Goal: Task Accomplishment & Management: Complete application form

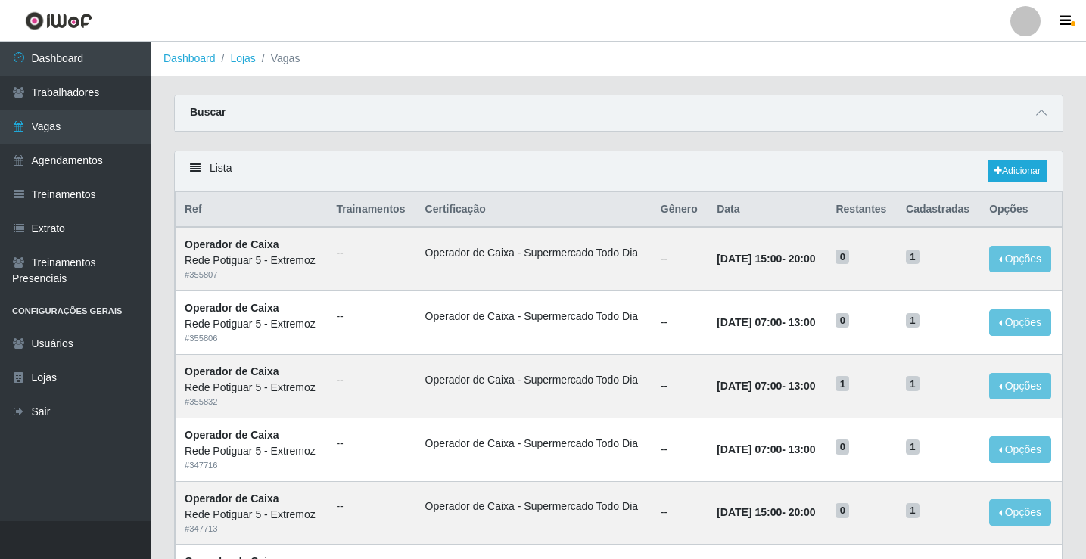
click at [66, 415] on link "Sair" at bounding box center [75, 412] width 151 height 34
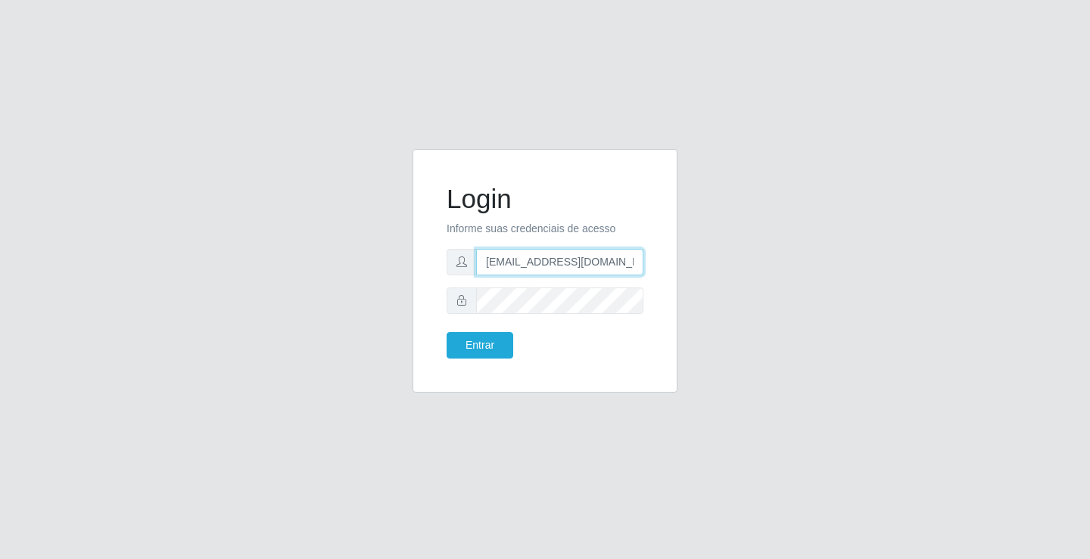
click at [517, 257] on input "[EMAIL_ADDRESS][DOMAIN_NAME]" at bounding box center [559, 262] width 167 height 26
type input "[EMAIL_ADDRESS][DOMAIN_NAME]"
click at [502, 344] on button "Entrar" at bounding box center [479, 345] width 67 height 26
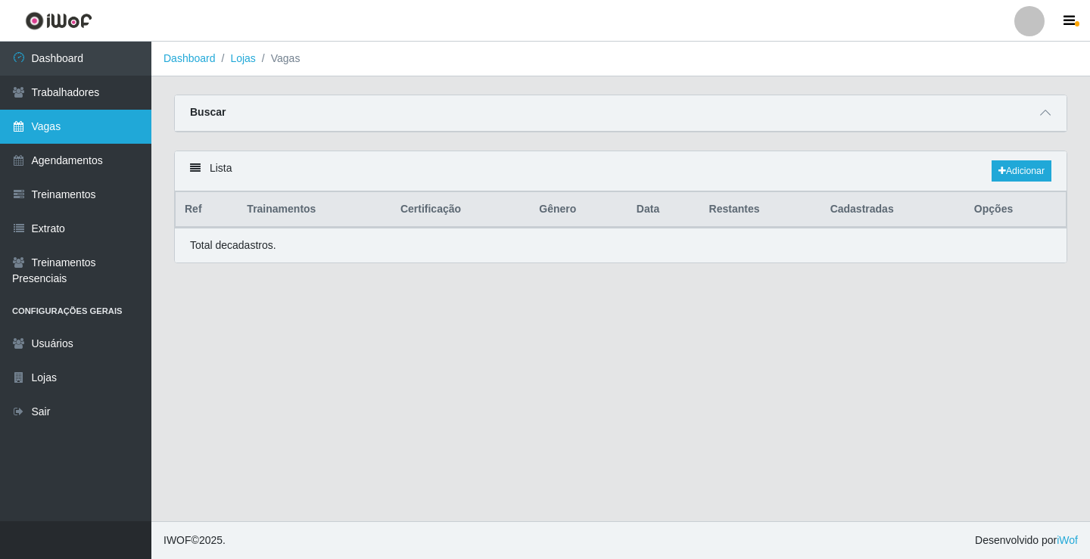
click at [110, 126] on link "Vagas" at bounding box center [75, 127] width 151 height 34
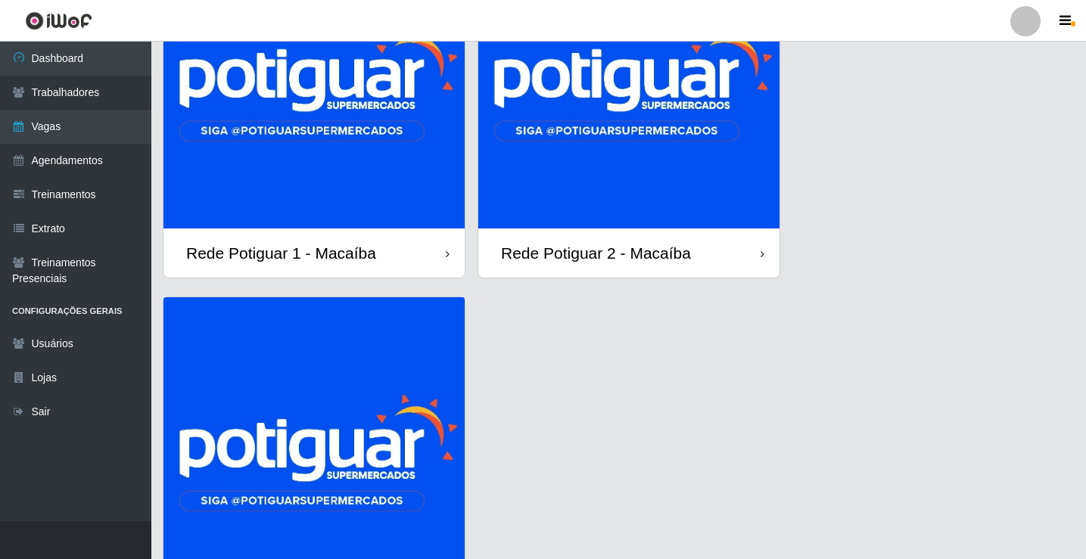
scroll to position [162, 0]
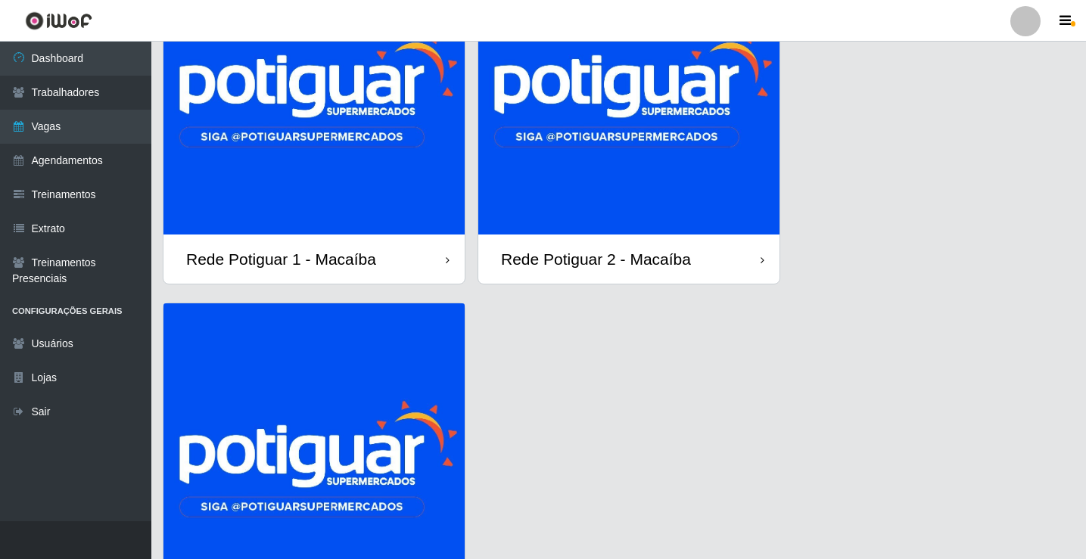
click at [593, 169] on img at bounding box center [628, 83] width 301 height 301
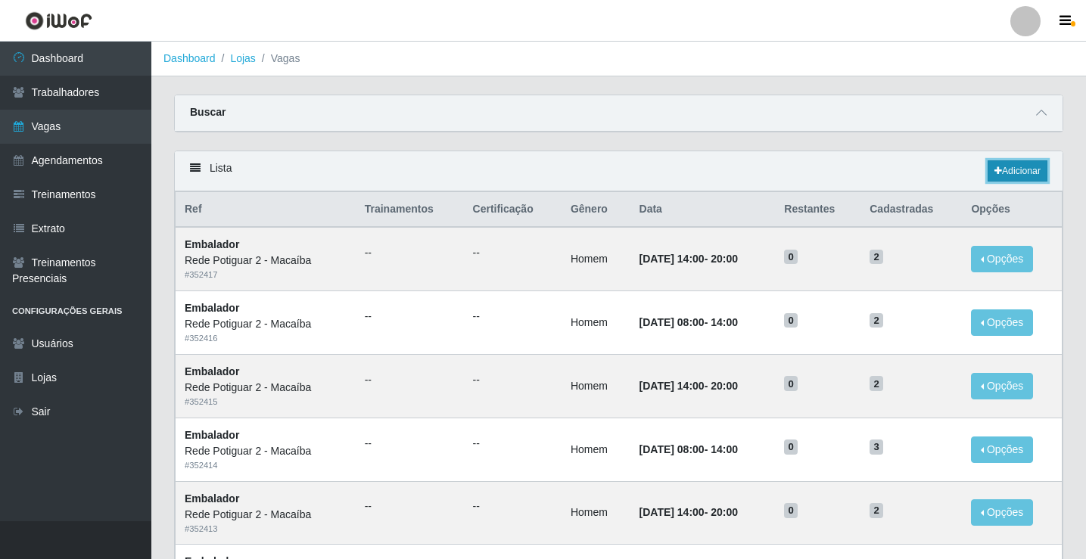
click at [1004, 173] on link "Adicionar" at bounding box center [1018, 170] width 60 height 21
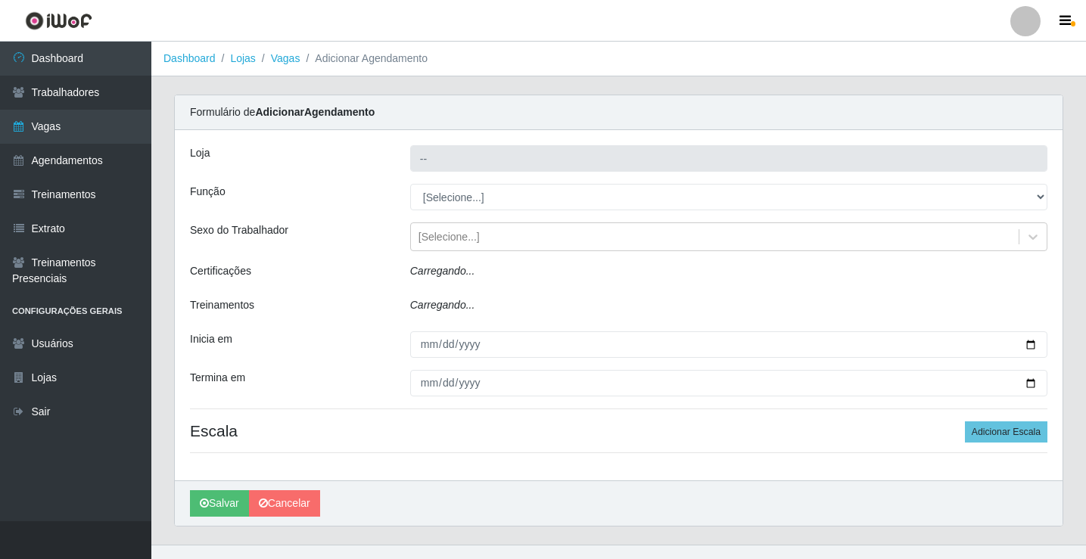
type input "Rede Potiguar 2 - Macaíba"
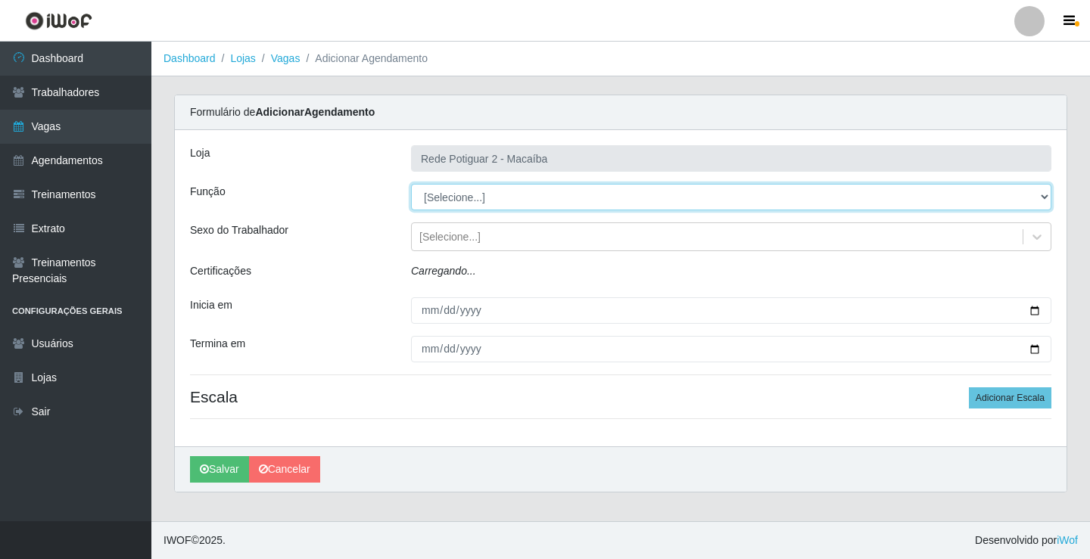
click at [443, 198] on select "[Selecione...] ASG ASG + ASG ++ Auxiliar de Estoque Balconista Embalador Reposi…" at bounding box center [731, 197] width 640 height 26
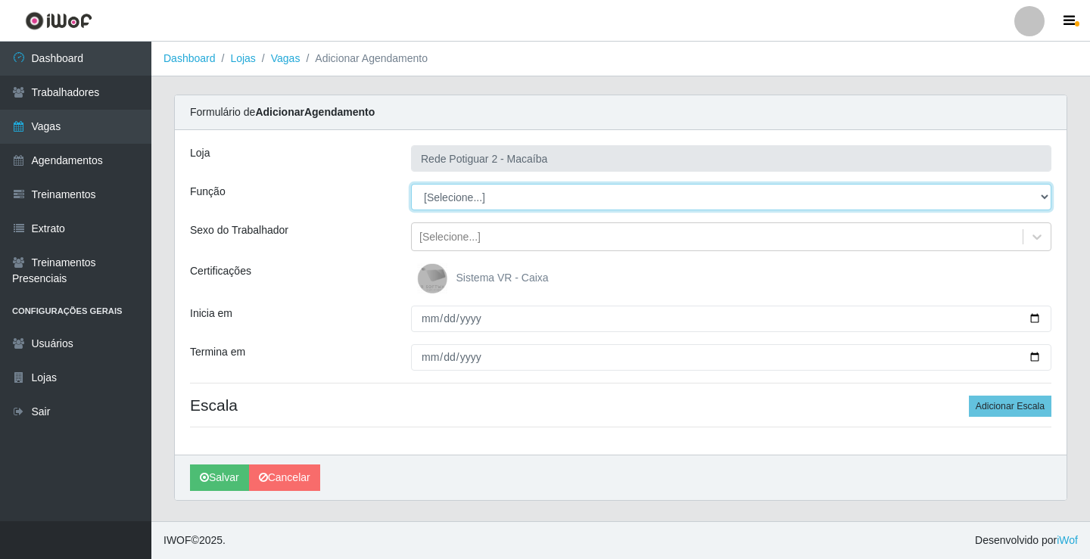
select select "1"
click at [411, 184] on select "[Selecione...] ASG ASG + ASG ++ Auxiliar de Estoque Balconista Embalador Reposi…" at bounding box center [731, 197] width 640 height 26
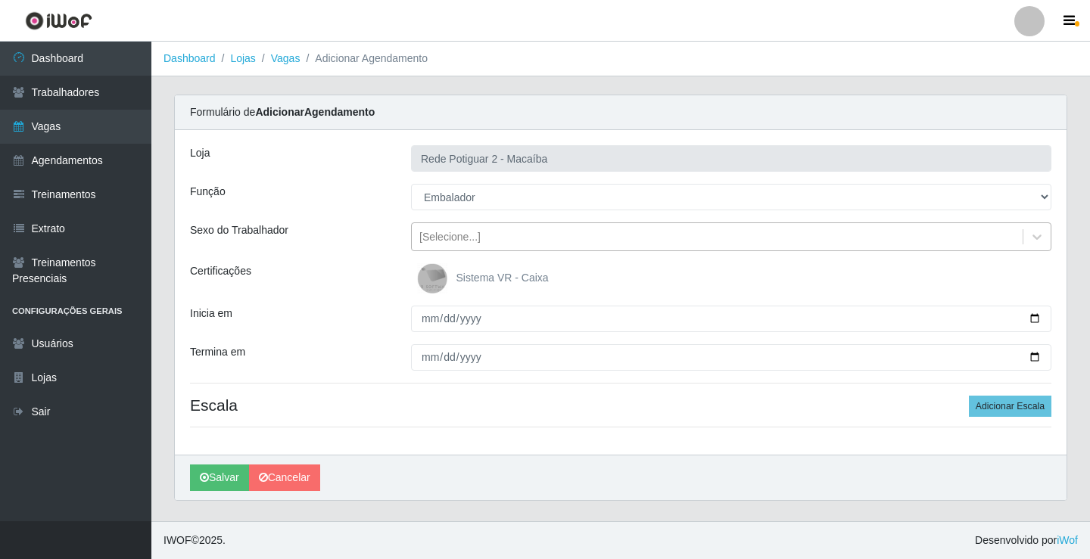
click at [506, 233] on div "[Selecione...]" at bounding box center [717, 237] width 611 height 25
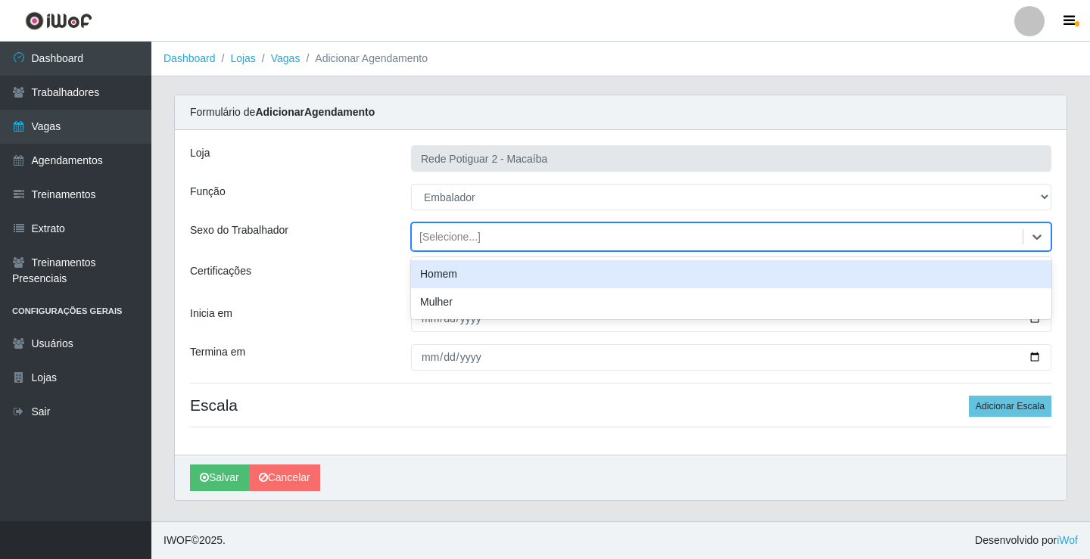
click at [484, 273] on div "Homem" at bounding box center [731, 274] width 640 height 28
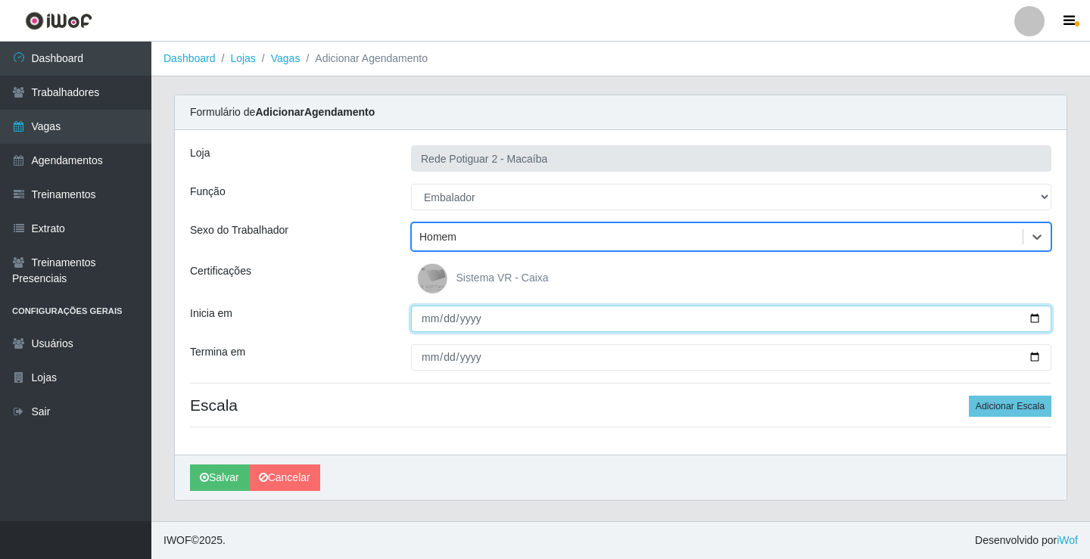
click at [425, 319] on input "Inicia em" at bounding box center [731, 319] width 640 height 26
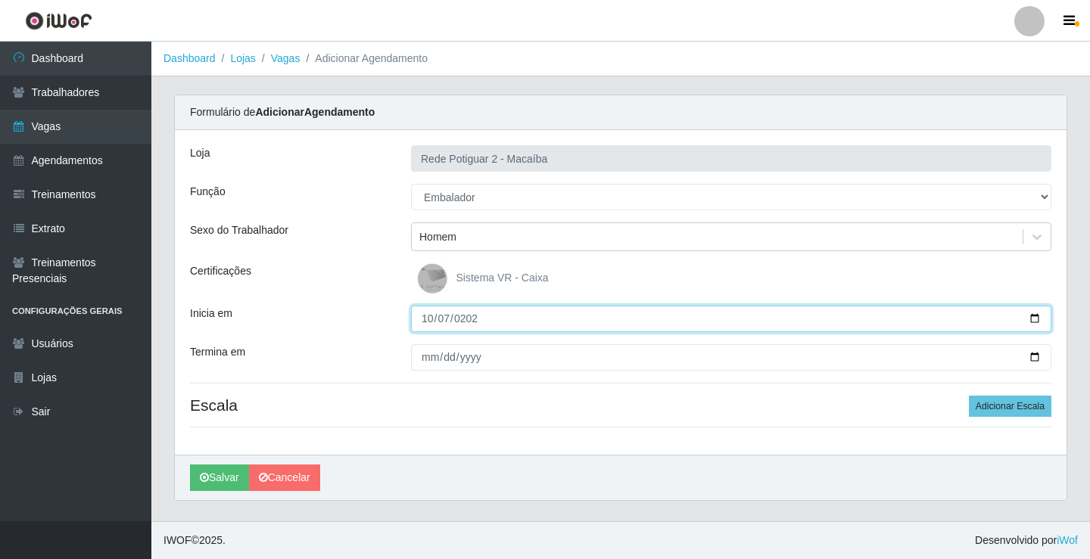
type input "2025-10-07"
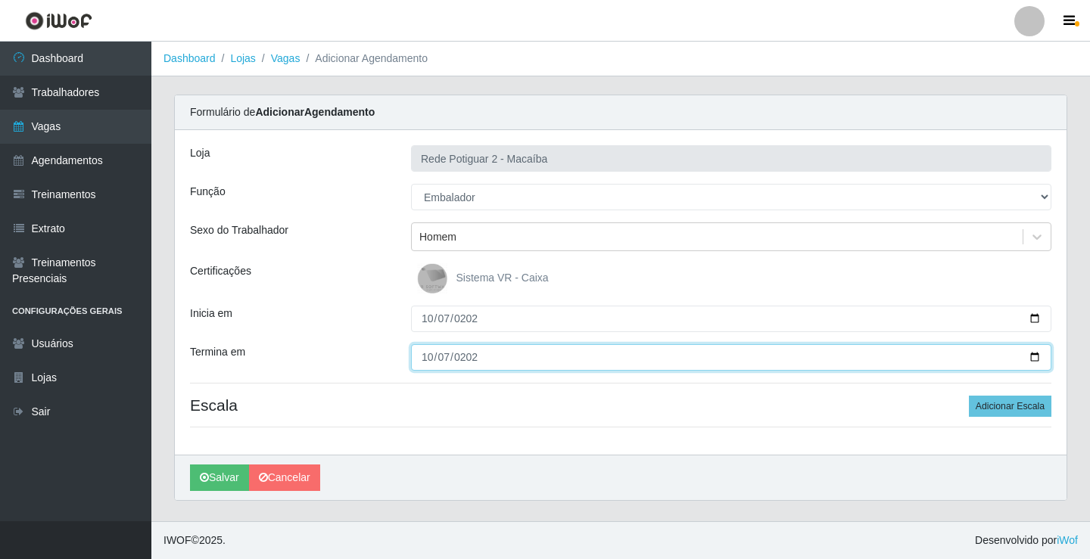
type input "2025-10-07"
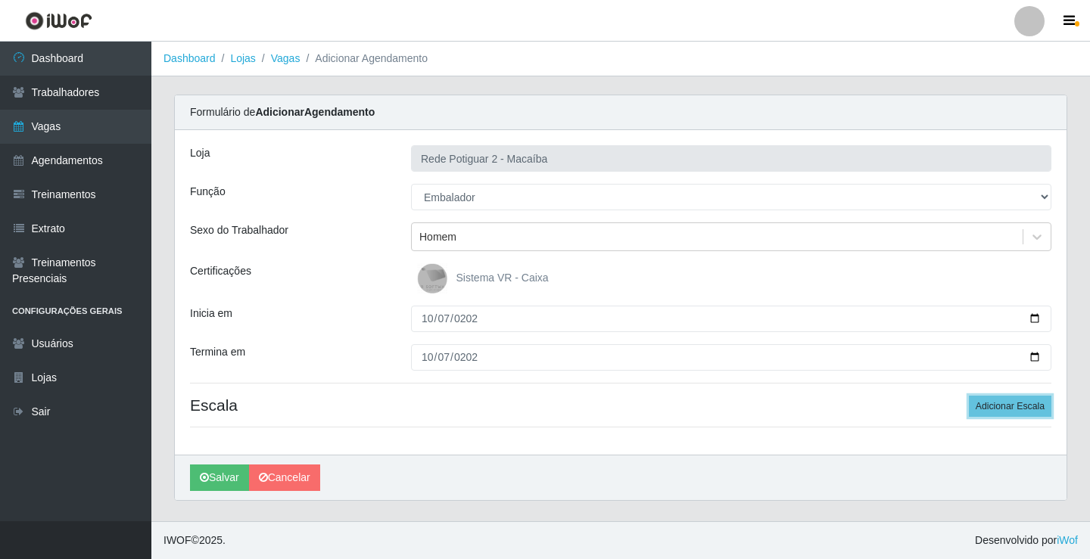
click at [969, 396] on button "Adicionar Escala" at bounding box center [1010, 406] width 82 height 21
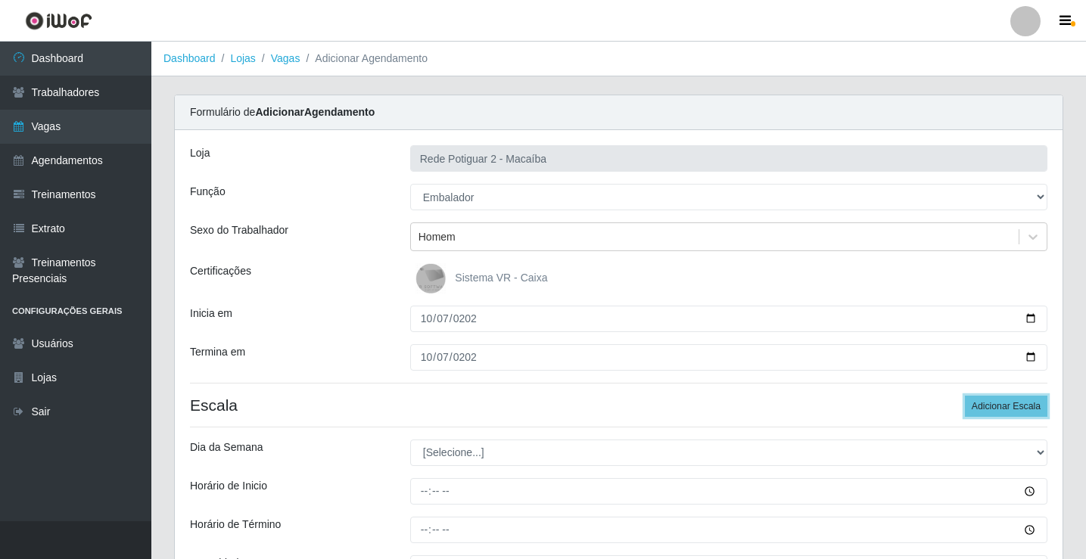
click at [965, 396] on button "Adicionar Escala" at bounding box center [1006, 406] width 82 height 21
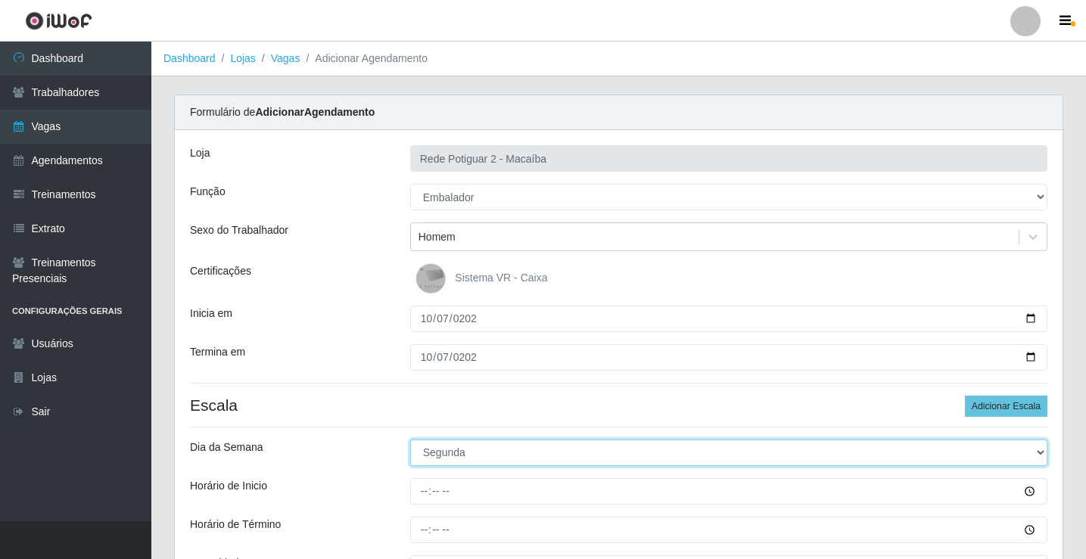
select select "2"
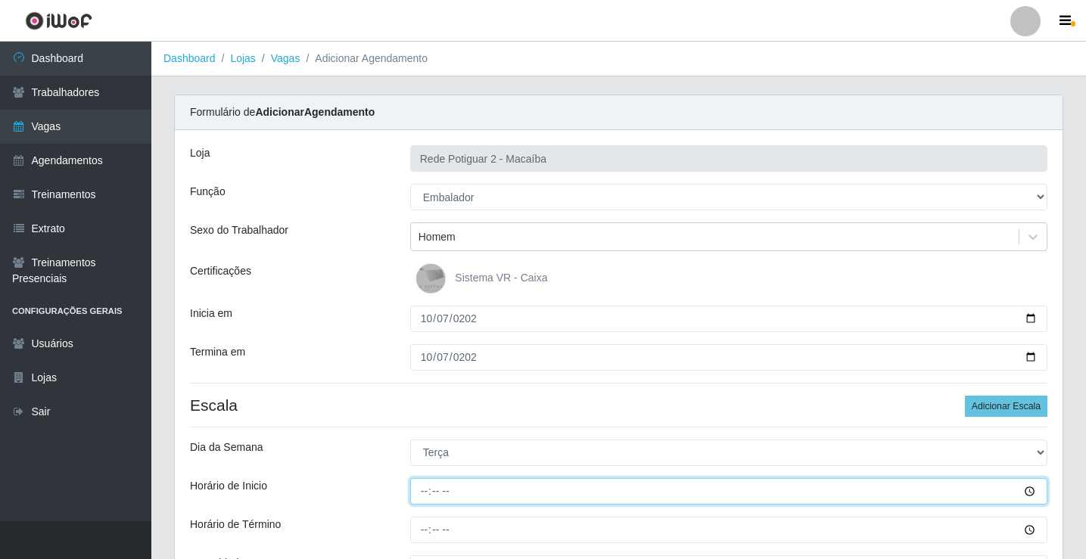
type input "08:00"
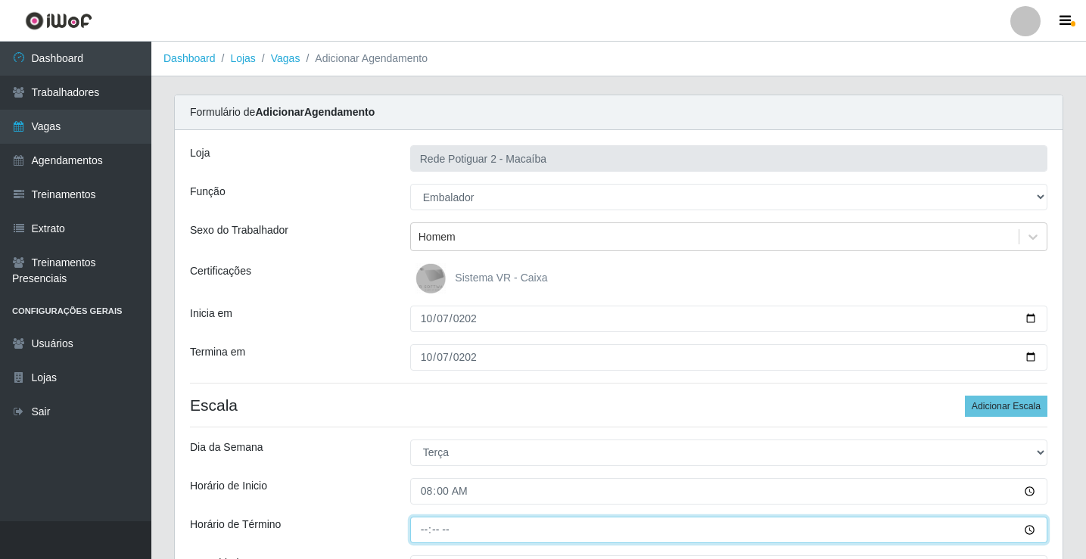
type input "14:00"
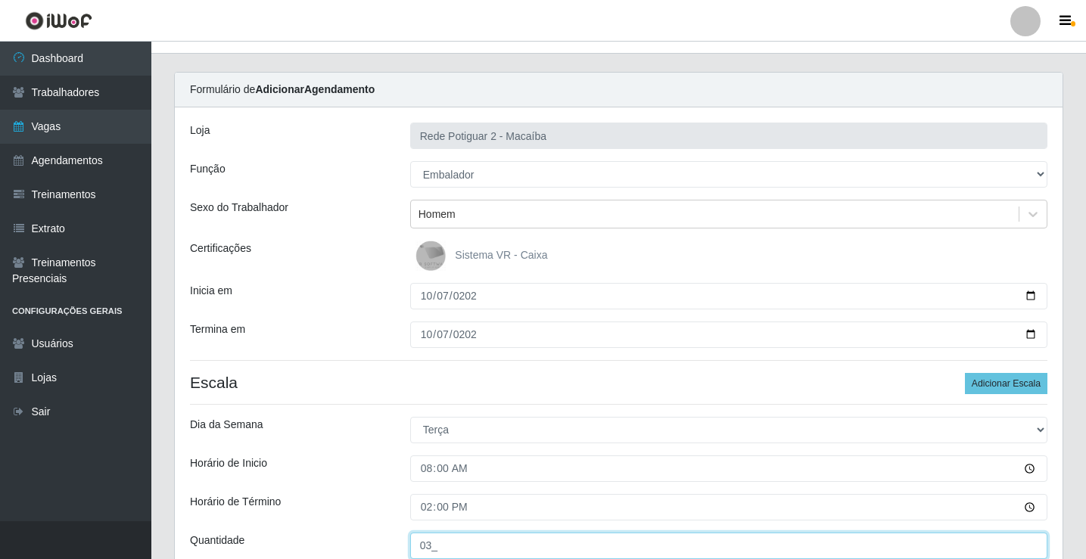
type input "03_"
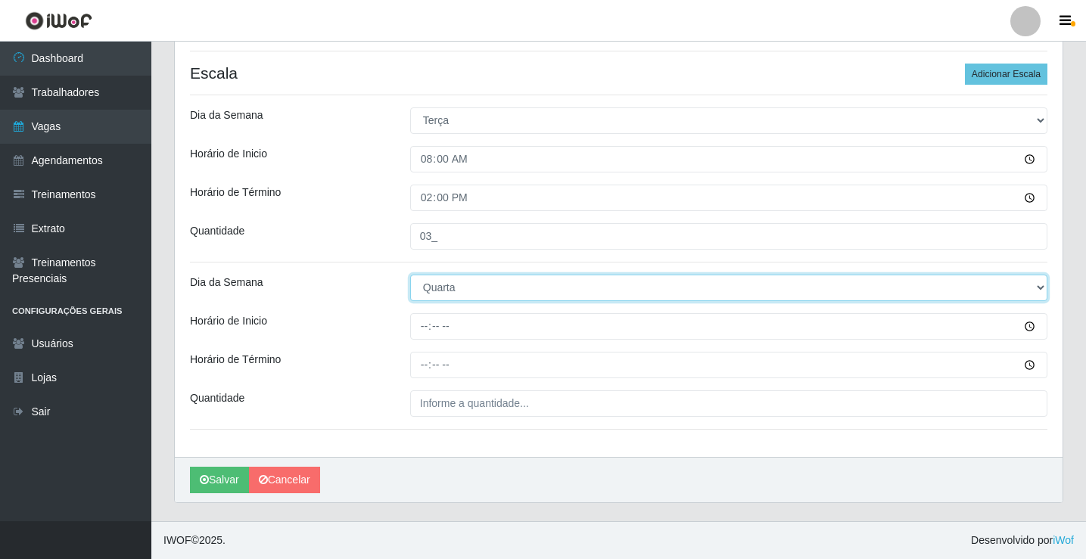
select select "2"
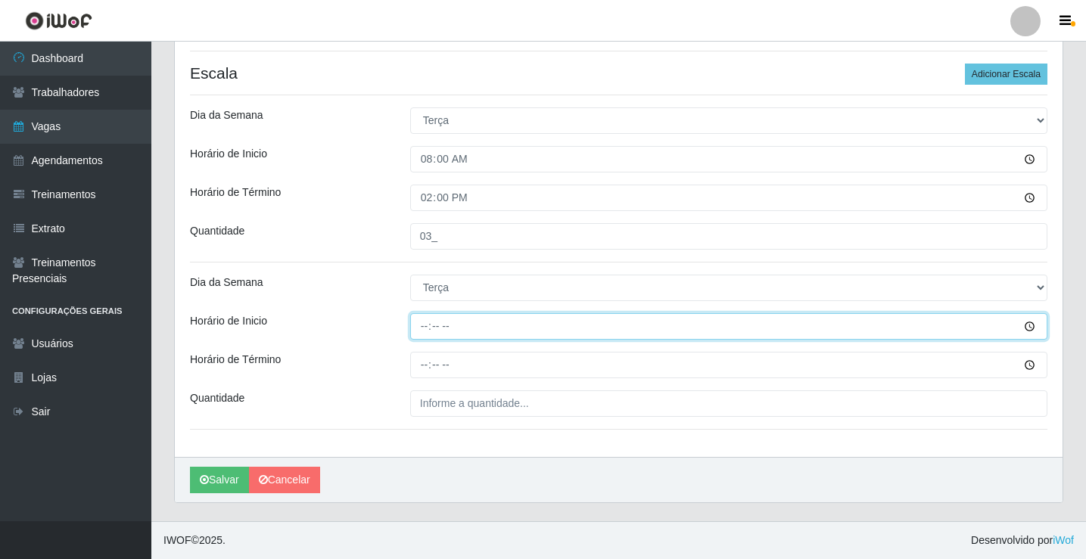
type input "14:00"
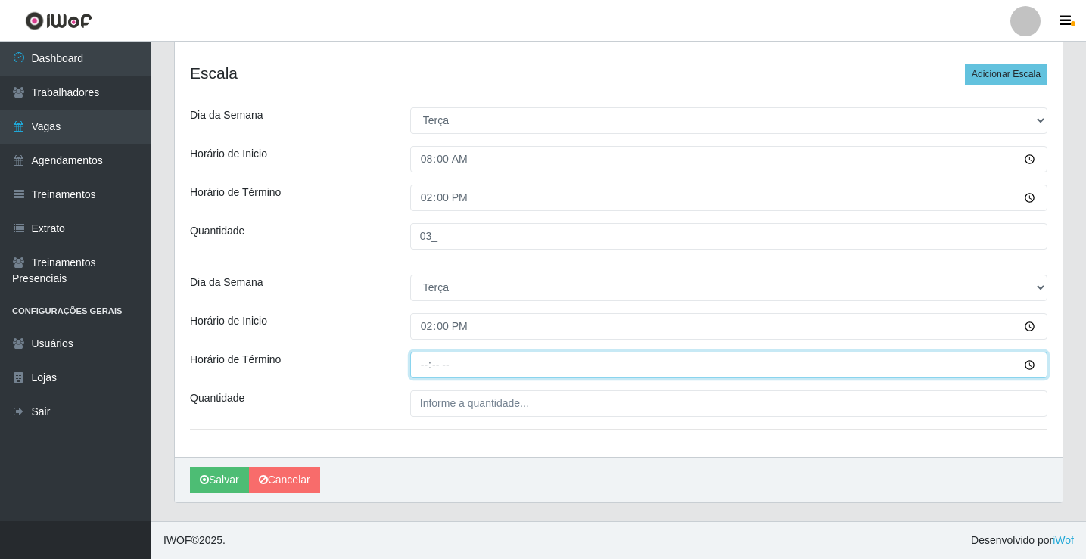
type input "20:00"
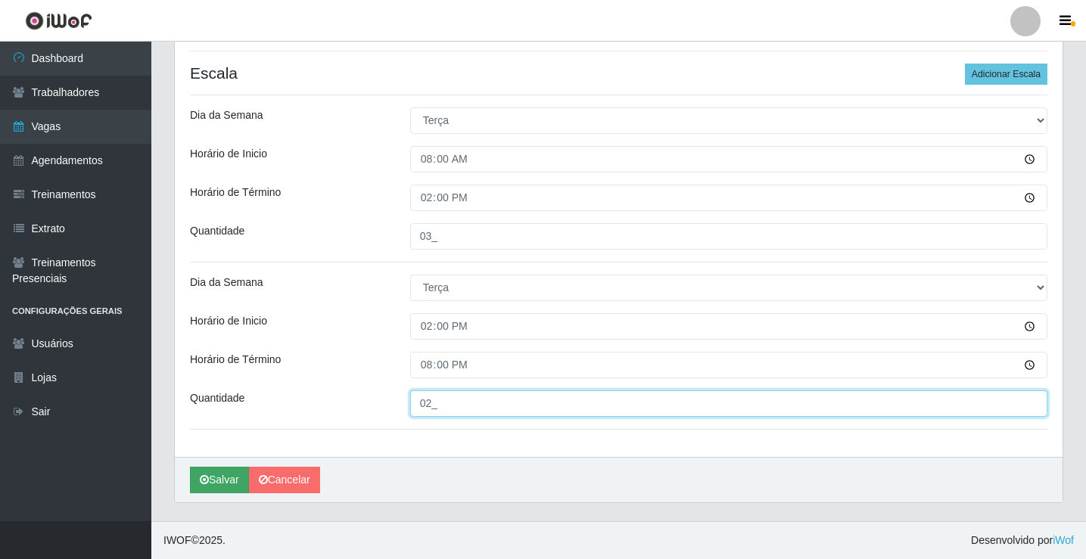
type input "02_"
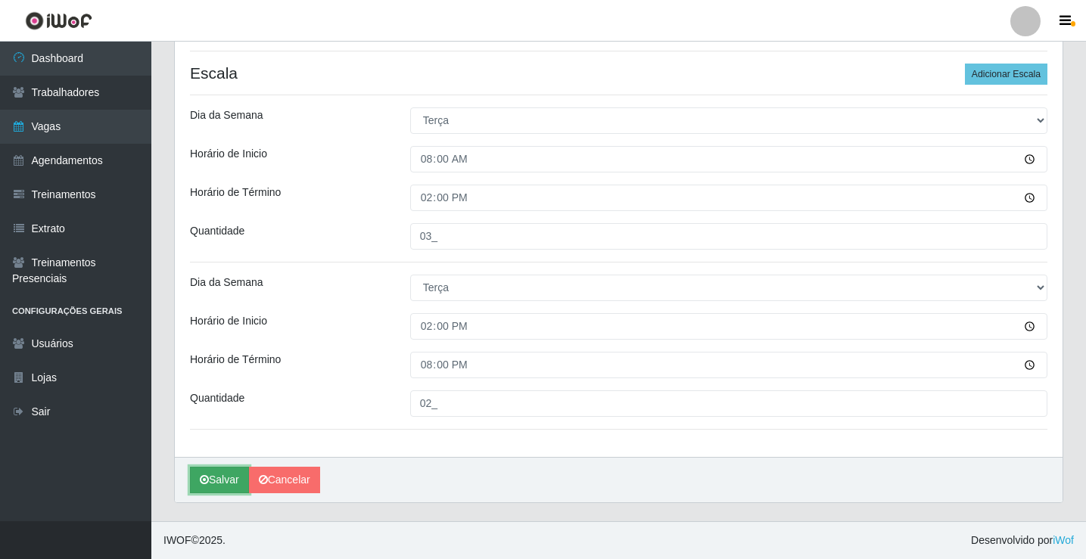
click at [199, 475] on button "Salvar" at bounding box center [219, 480] width 59 height 26
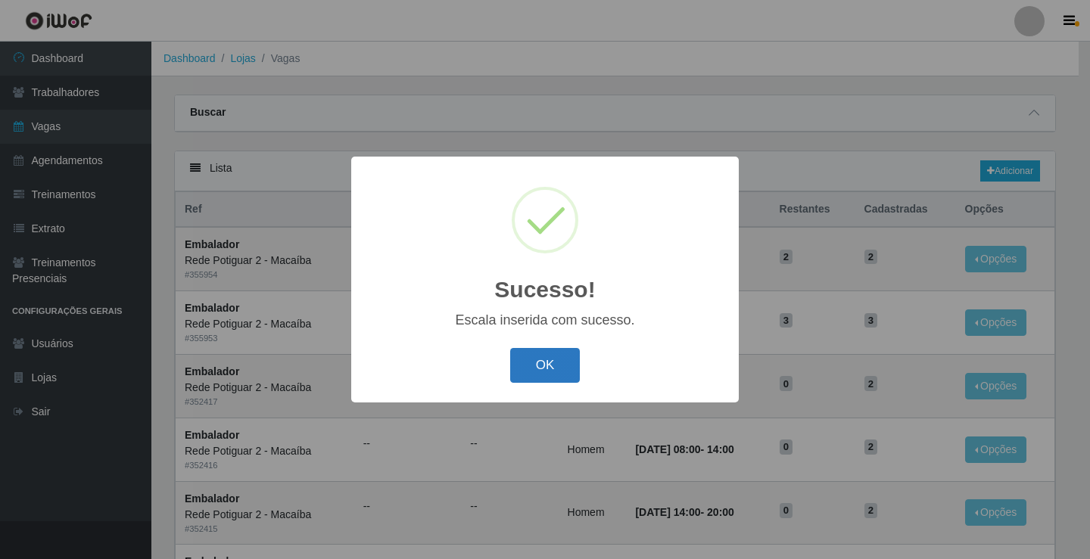
click at [547, 364] on button "OK" at bounding box center [545, 366] width 70 height 36
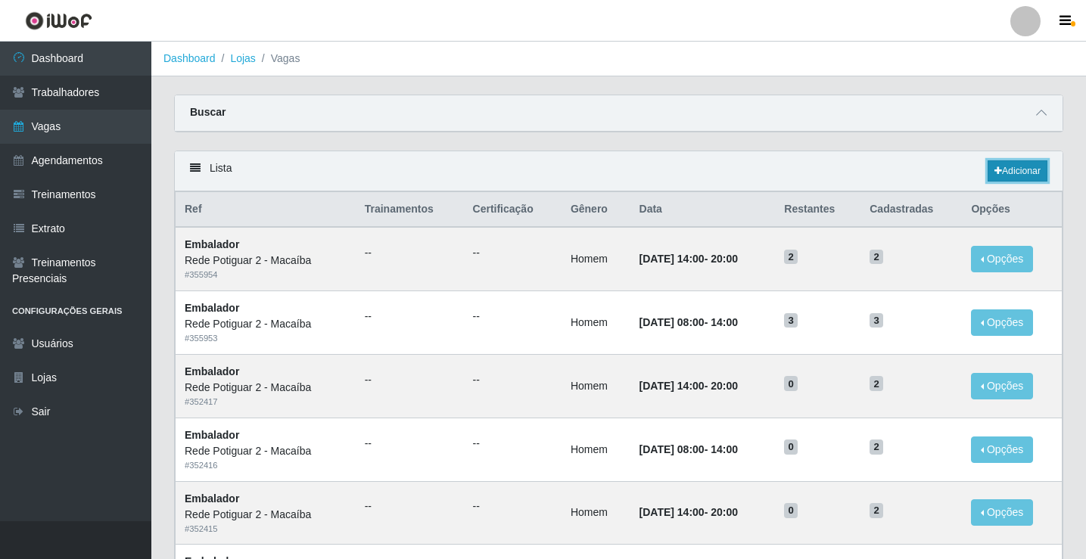
click at [1027, 170] on link "Adicionar" at bounding box center [1018, 170] width 60 height 21
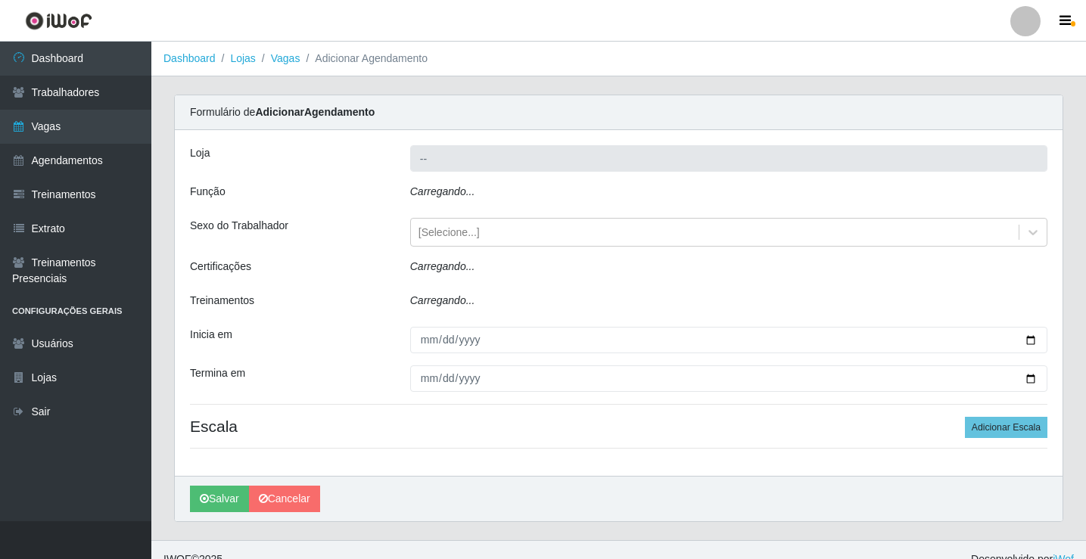
type input "Rede Potiguar 2 - Macaíba"
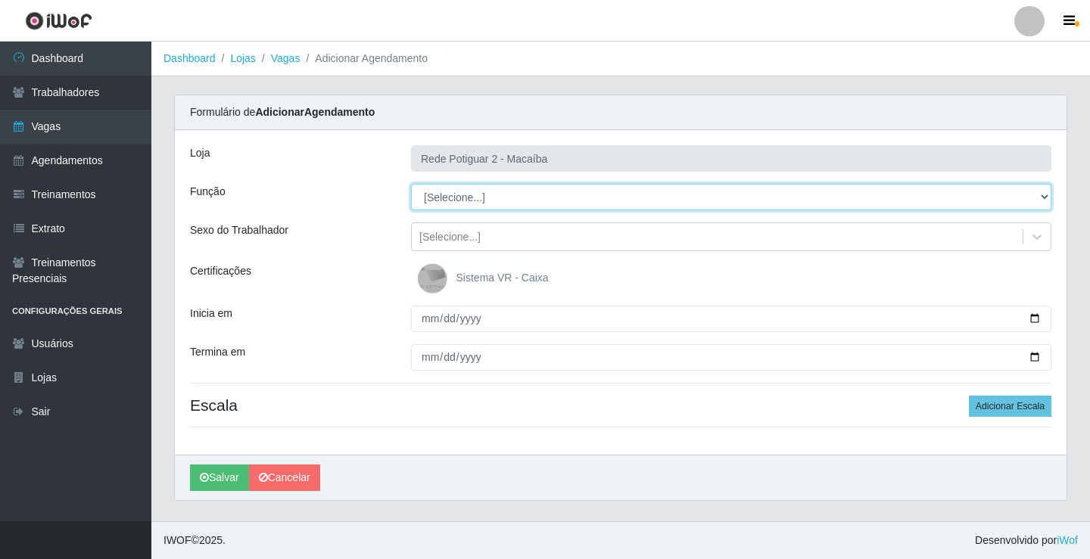
drag, startPoint x: 455, startPoint y: 194, endPoint x: 459, endPoint y: 202, distance: 9.5
click at [455, 194] on select "[Selecione...] ASG ASG + ASG ++ Auxiliar de Estoque Balconista Embalador Reposi…" at bounding box center [731, 197] width 640 height 26
select select "1"
click at [411, 184] on select "[Selecione...] ASG ASG + ASG ++ Auxiliar de Estoque Balconista Embalador Reposi…" at bounding box center [731, 197] width 640 height 26
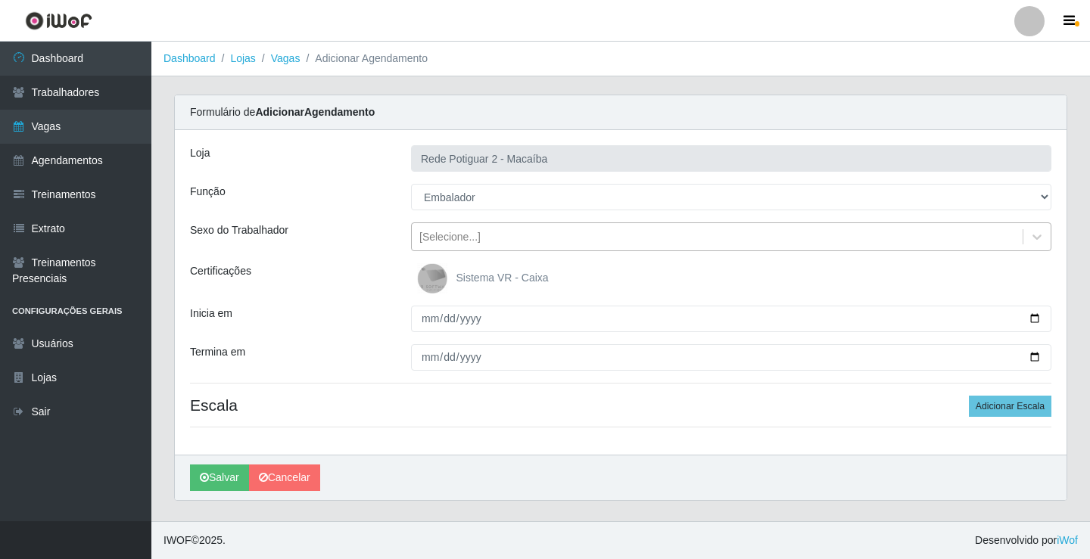
click at [471, 240] on div "[Selecione...]" at bounding box center [449, 237] width 61 height 16
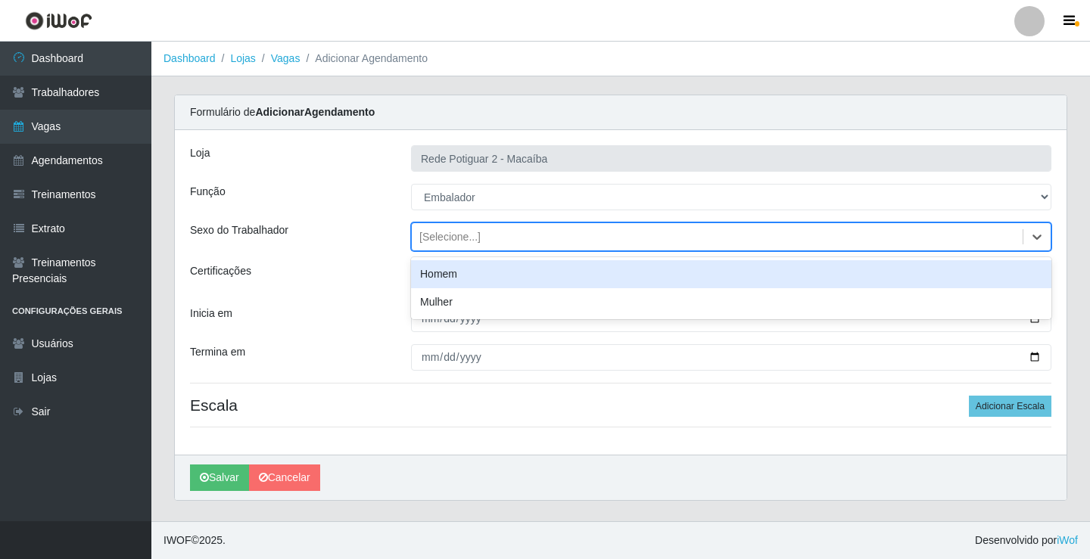
click at [450, 274] on div "Homem" at bounding box center [731, 274] width 640 height 28
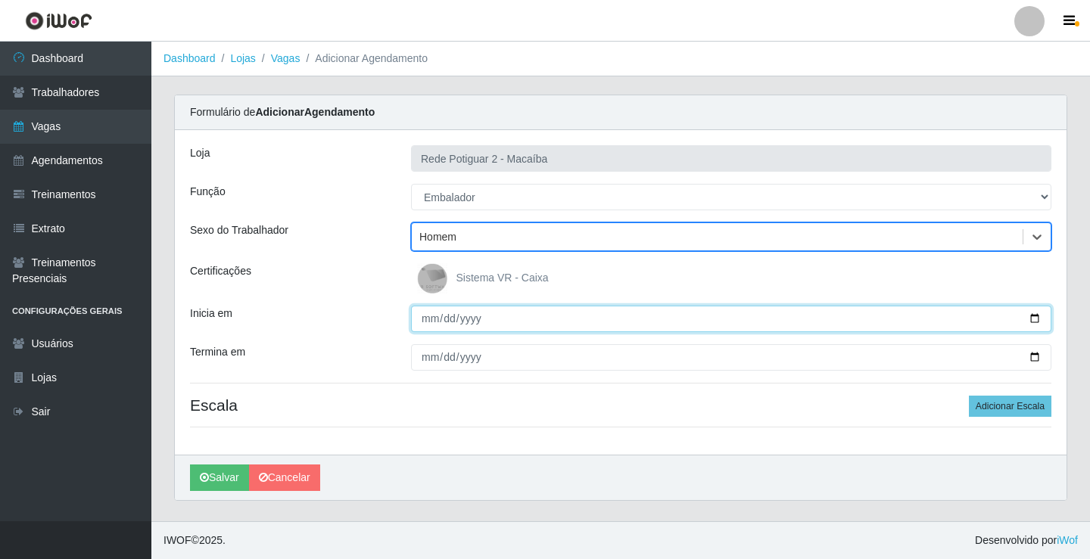
click at [422, 319] on input "Inicia em" at bounding box center [731, 319] width 640 height 26
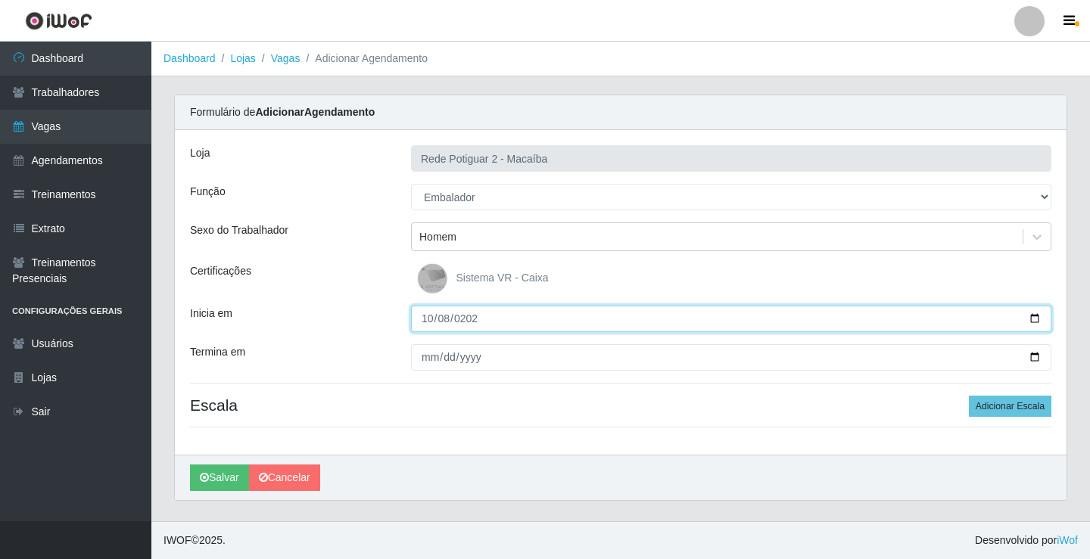
type input "2025-10-08"
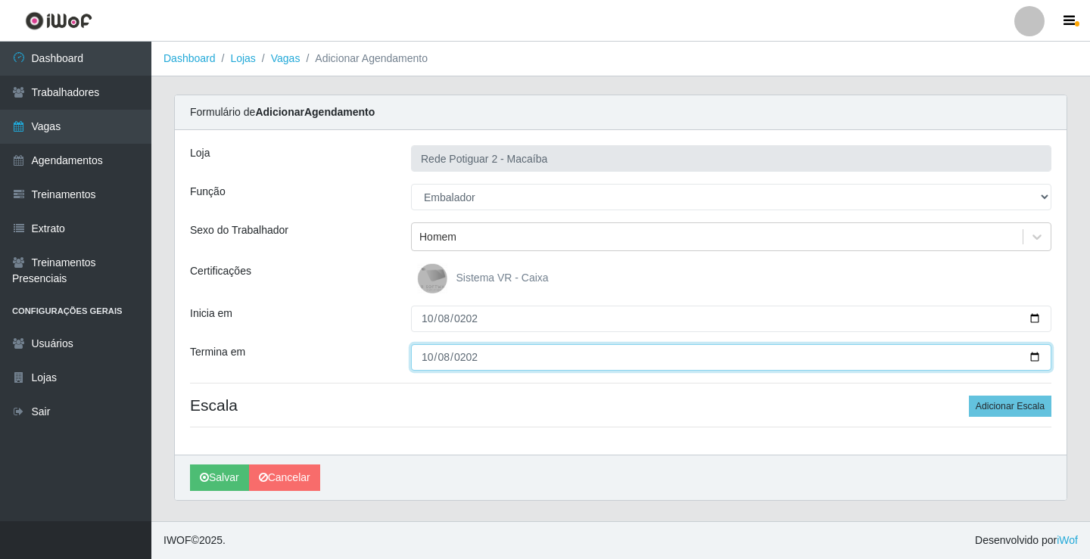
type input "2025-10-08"
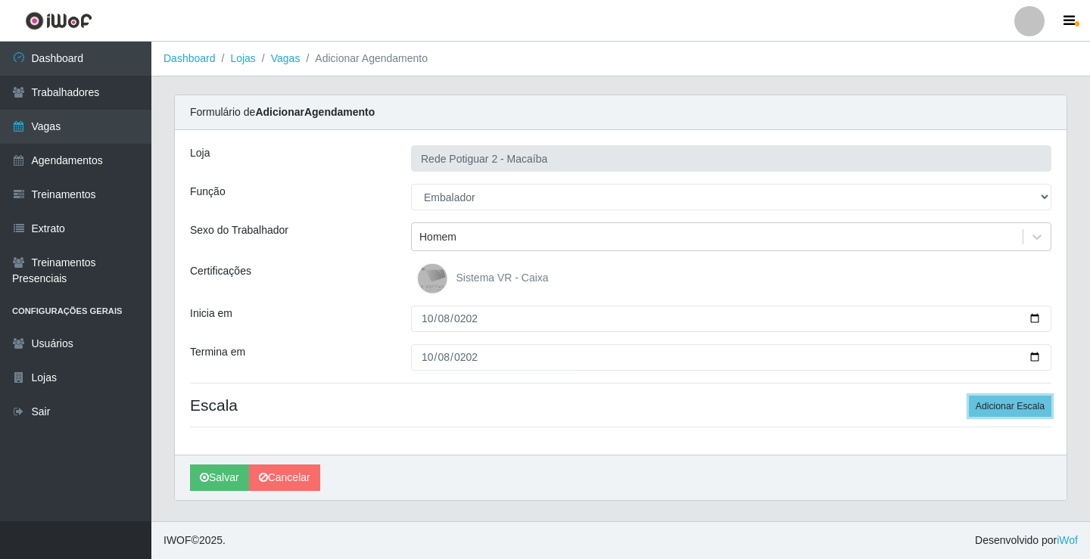
click at [969, 396] on button "Adicionar Escala" at bounding box center [1010, 406] width 82 height 21
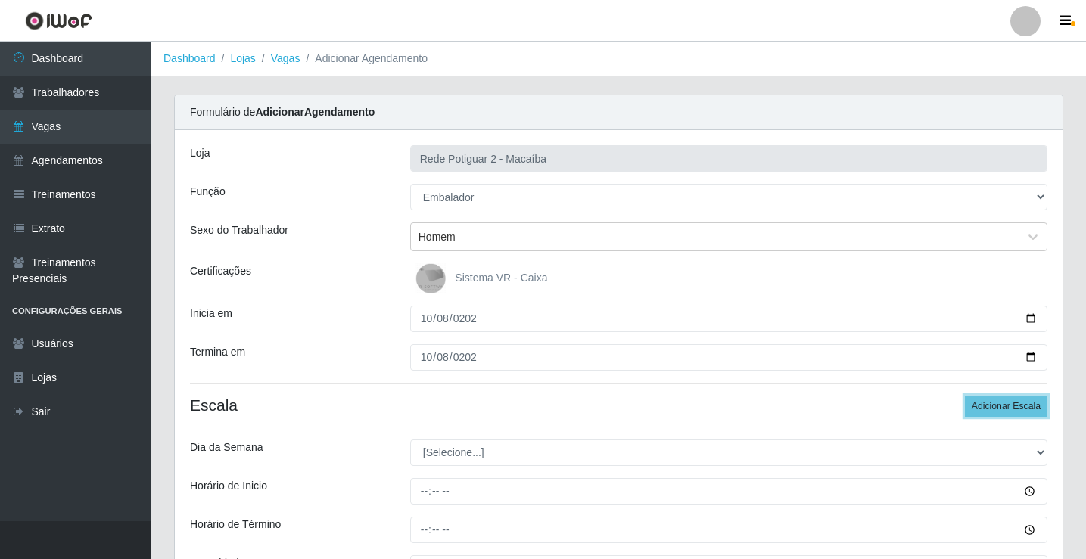
click at [965, 396] on button "Adicionar Escala" at bounding box center [1006, 406] width 82 height 21
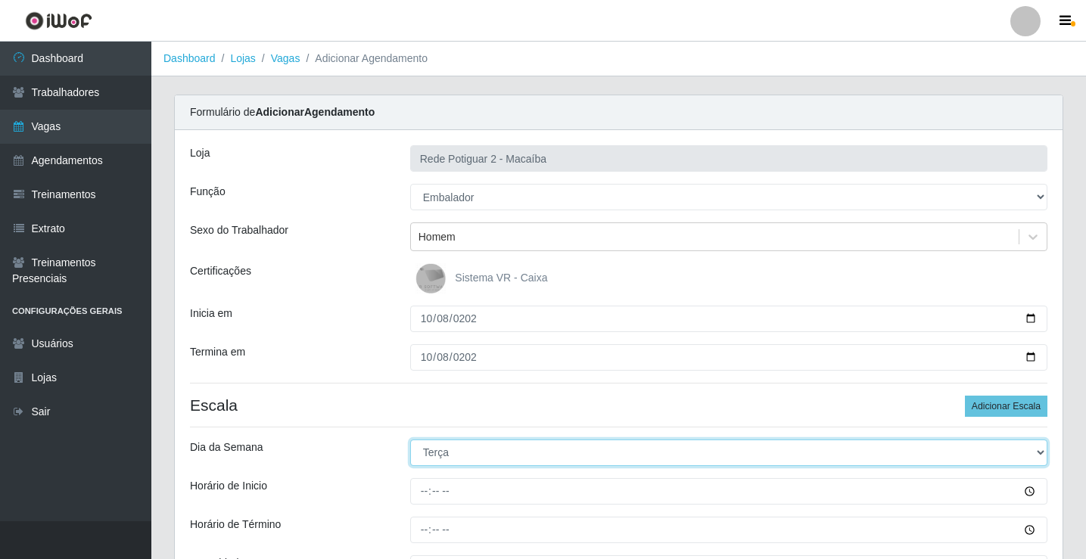
select select "3"
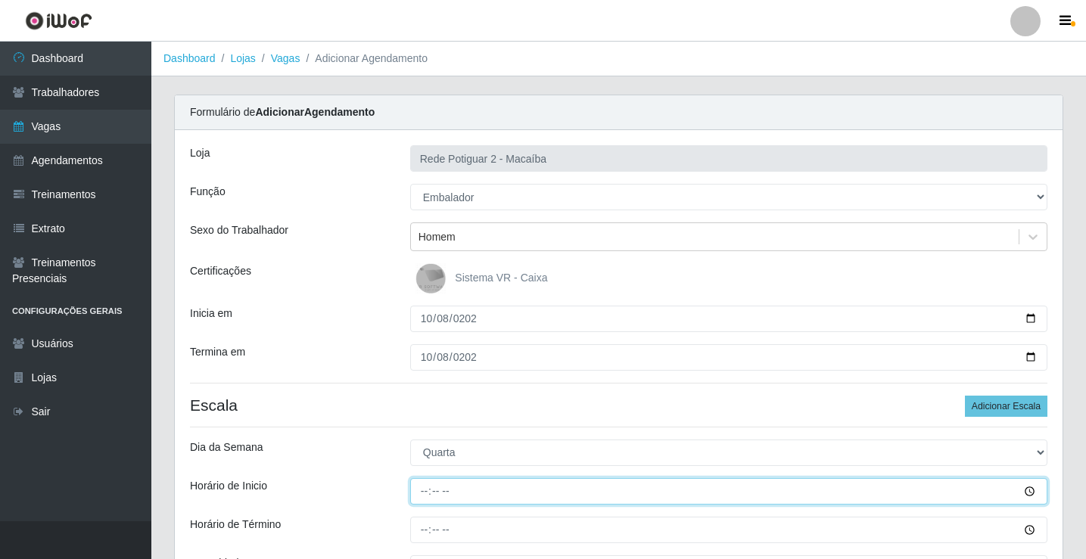
type input "08:00"
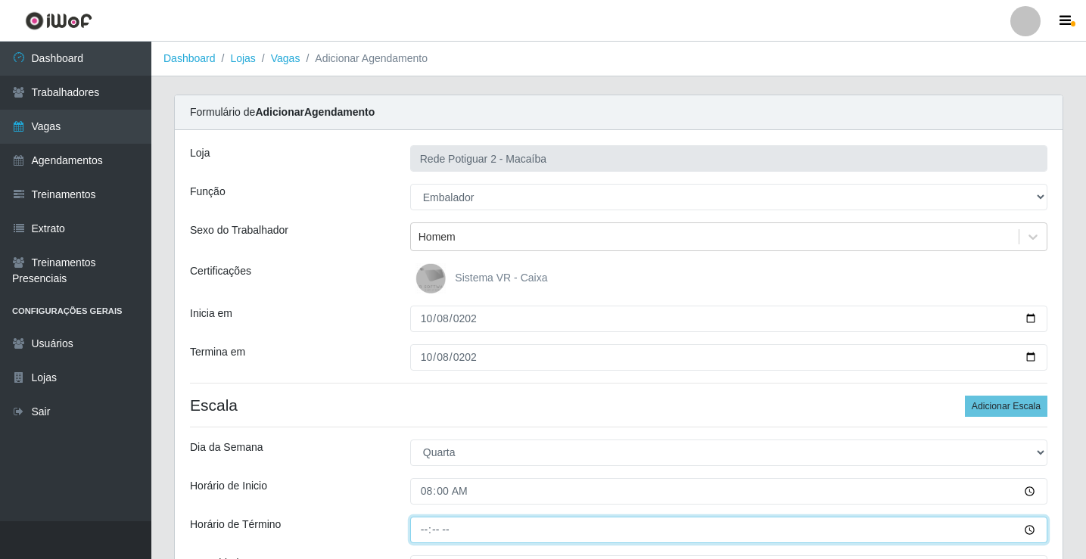
type input "14:00"
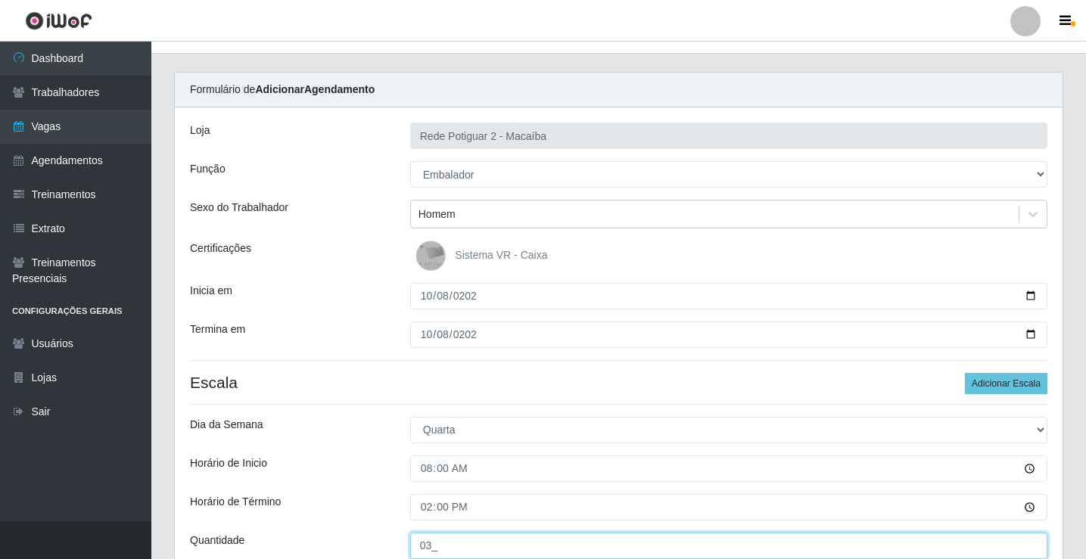
type input "03_"
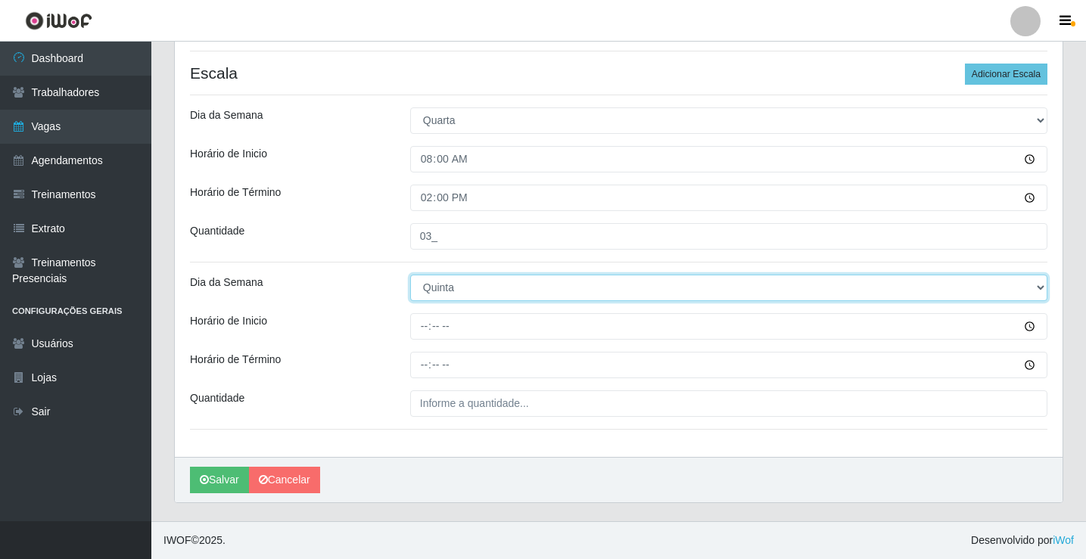
select select "3"
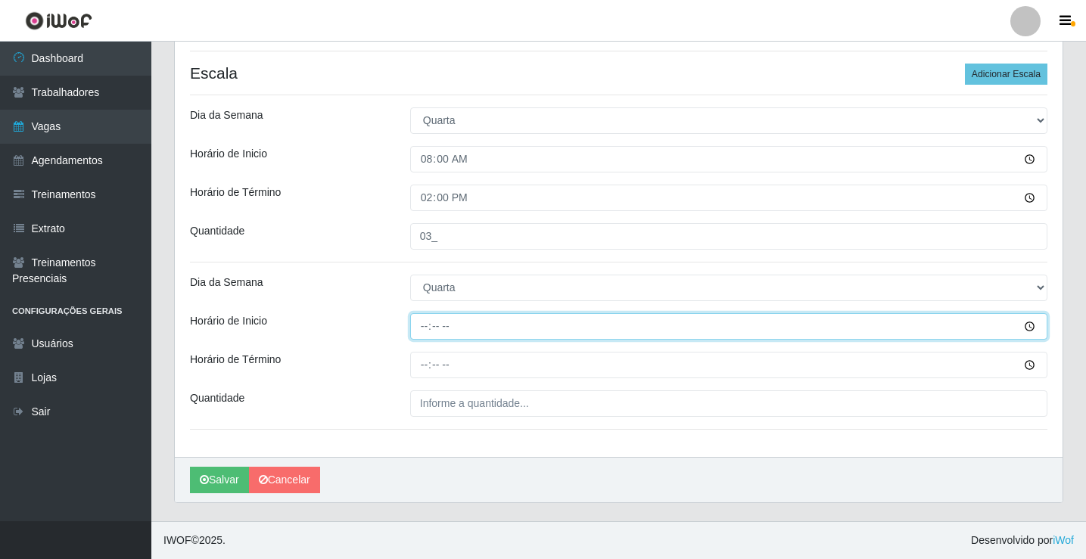
type input "14:00"
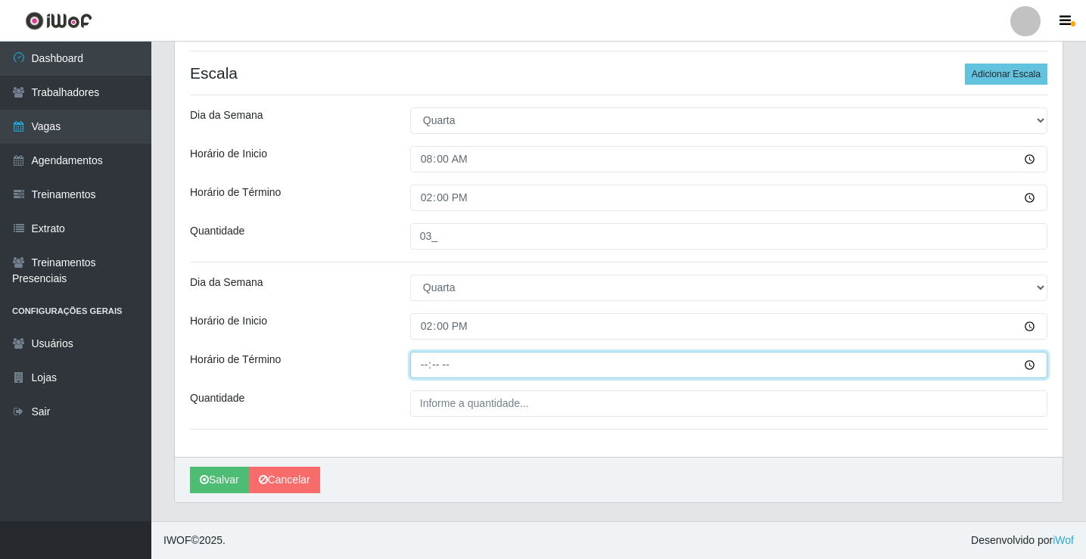
type input "20:00"
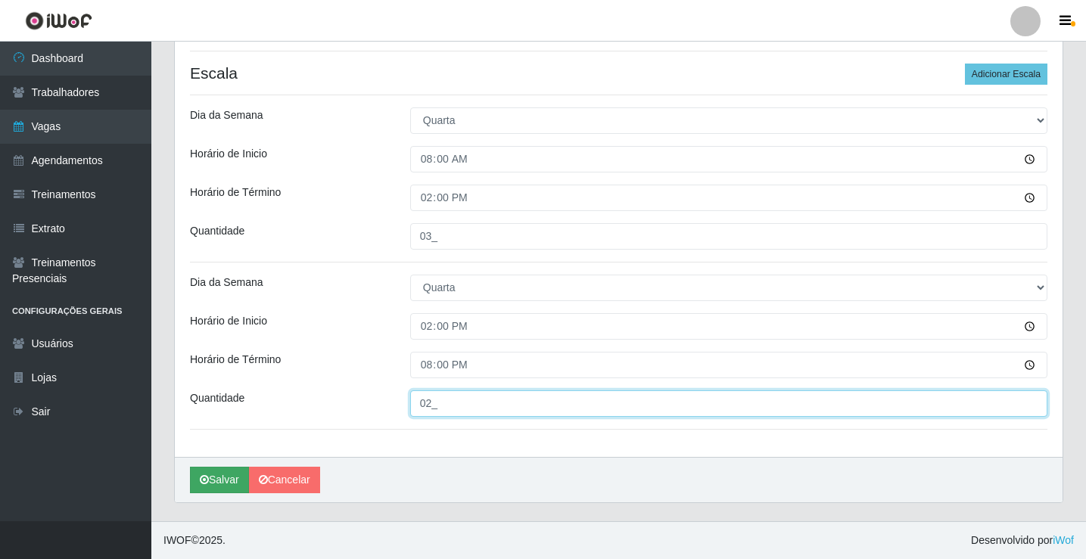
type input "02_"
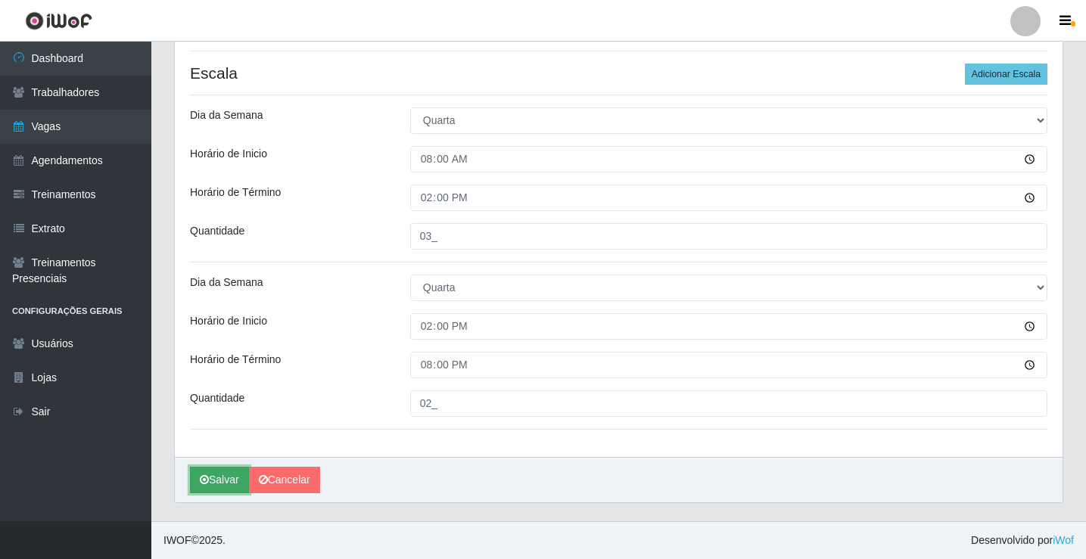
click at [232, 478] on button "Salvar" at bounding box center [219, 480] width 59 height 26
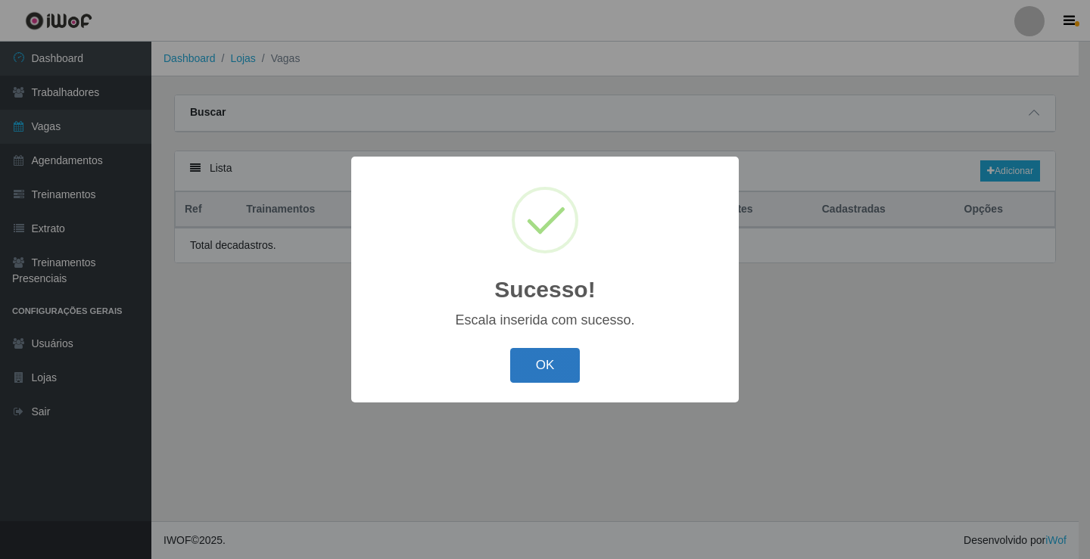
click at [553, 369] on button "OK" at bounding box center [545, 366] width 70 height 36
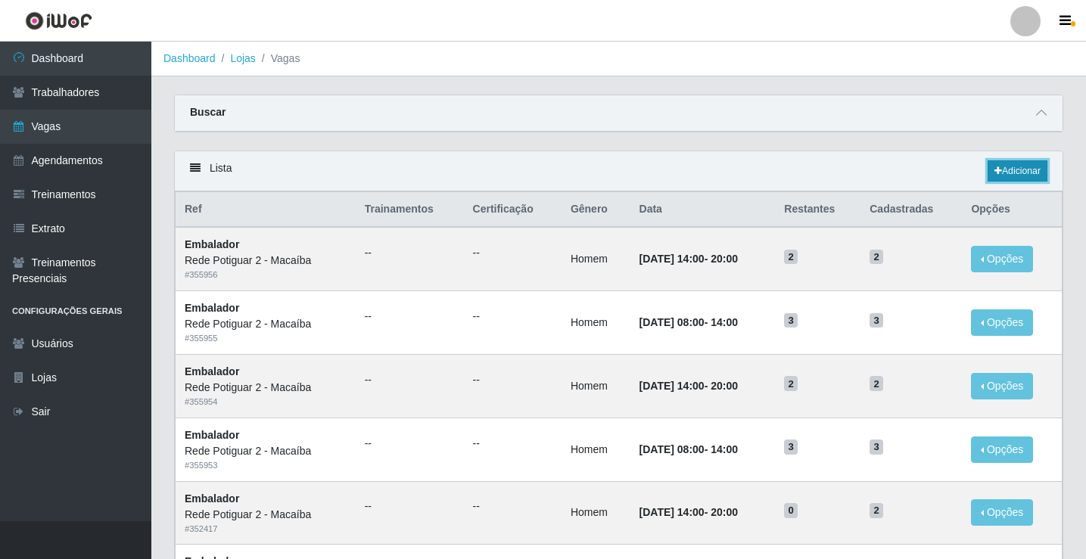
click at [1028, 172] on link "Adicionar" at bounding box center [1018, 170] width 60 height 21
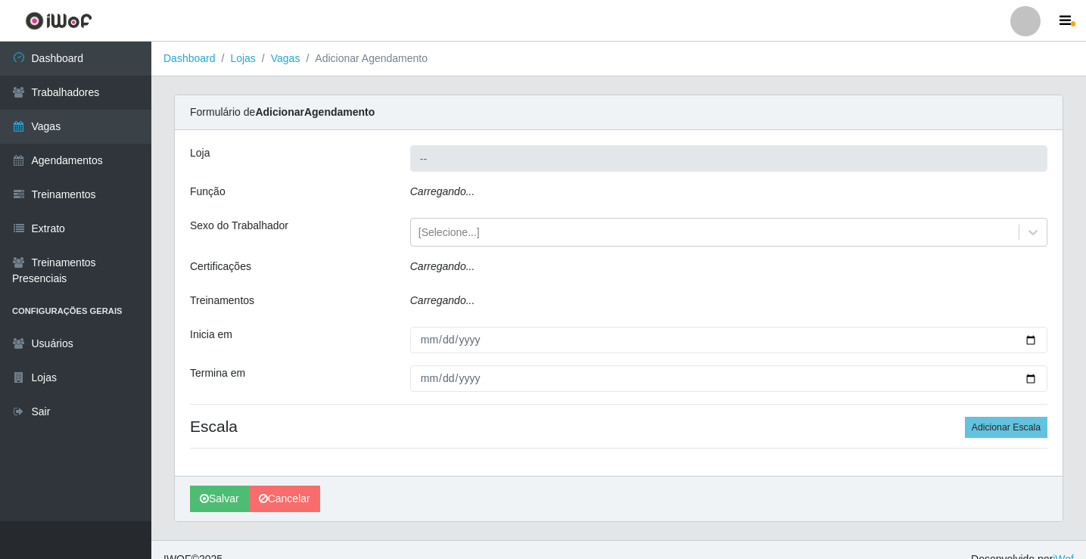
type input "Rede Potiguar 2 - Macaíba"
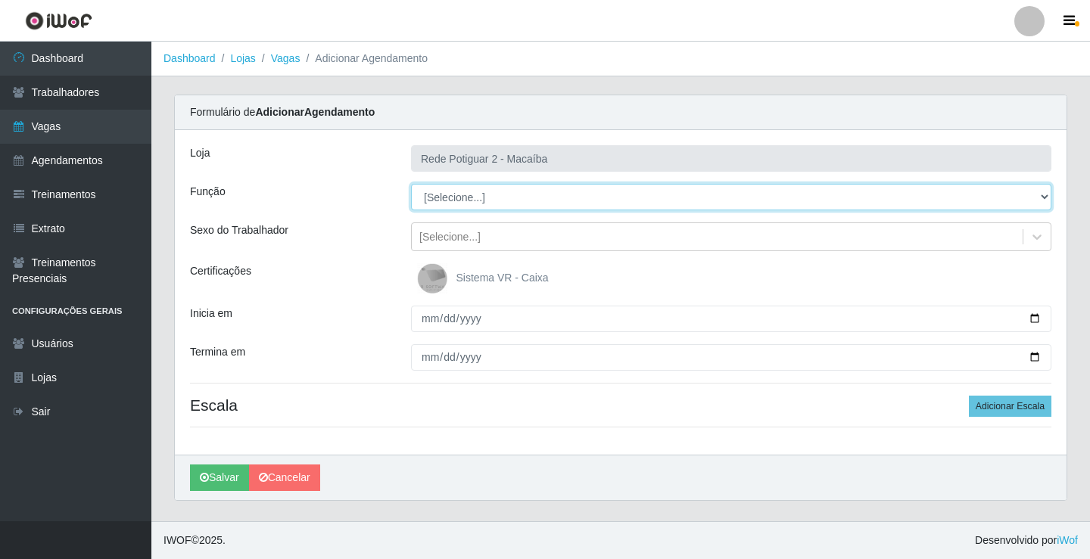
click at [481, 200] on select "[Selecione...] ASG ASG + ASG ++ Auxiliar de Estoque Balconista Embalador Reposi…" at bounding box center [731, 197] width 640 height 26
select select "1"
click at [411, 184] on select "[Selecione...] ASG ASG + ASG ++ Auxiliar de Estoque Balconista Embalador Reposi…" at bounding box center [731, 197] width 640 height 26
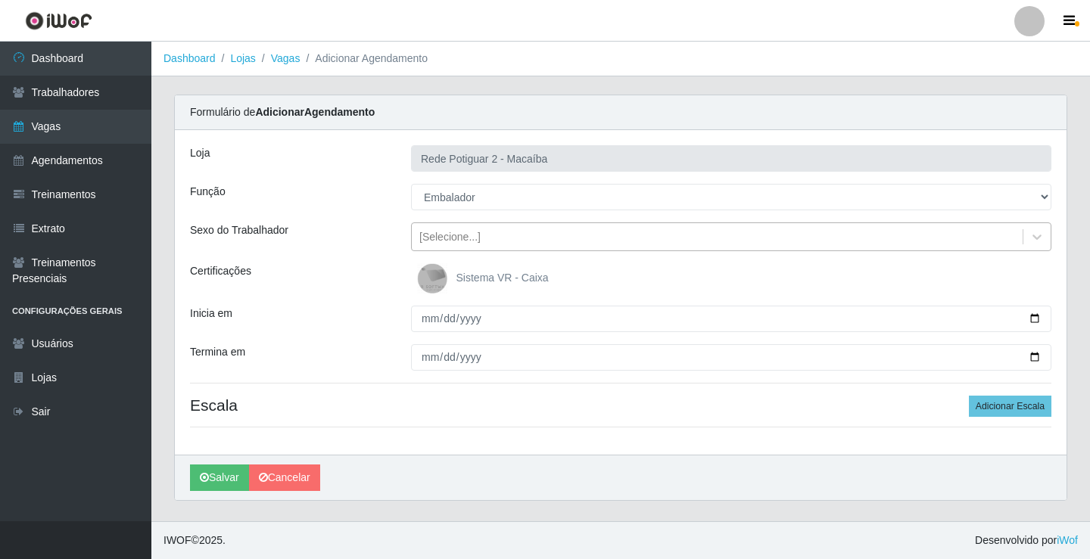
click at [483, 234] on div "[Selecione...]" at bounding box center [717, 237] width 611 height 25
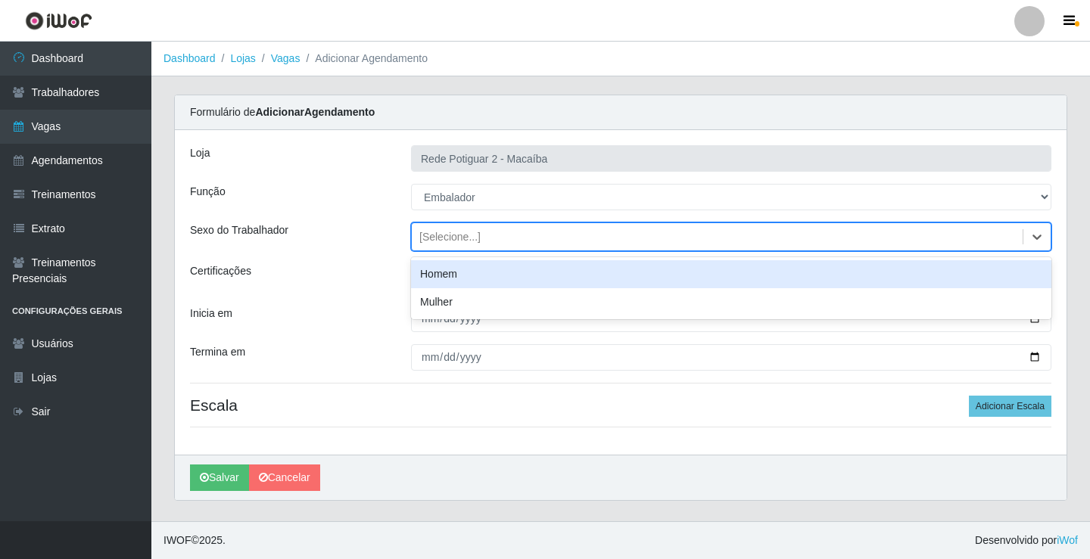
click at [455, 275] on div "Homem" at bounding box center [731, 274] width 640 height 28
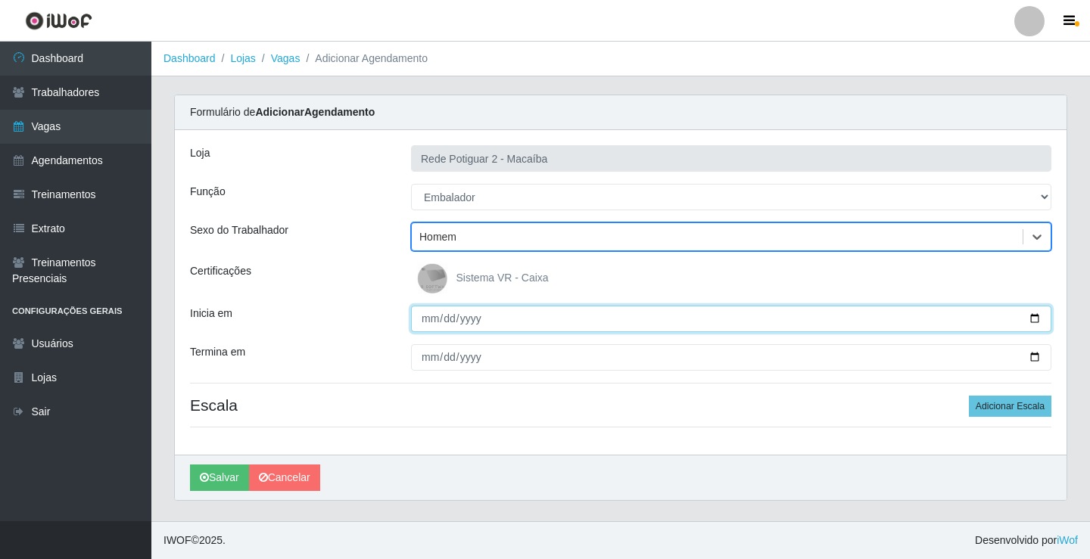
click at [427, 325] on input "Inicia em" at bounding box center [731, 319] width 640 height 26
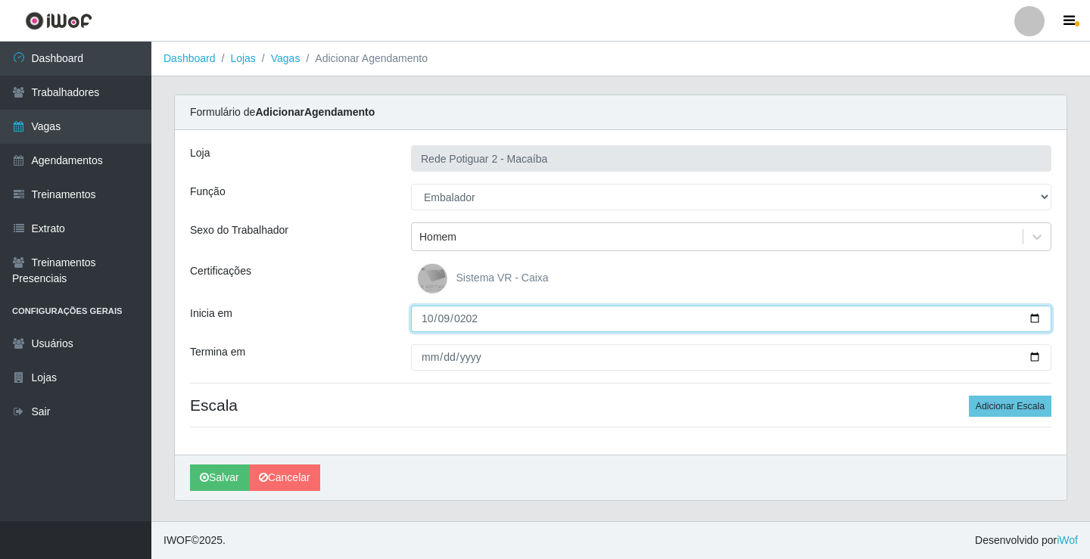
type input "2025-10-09"
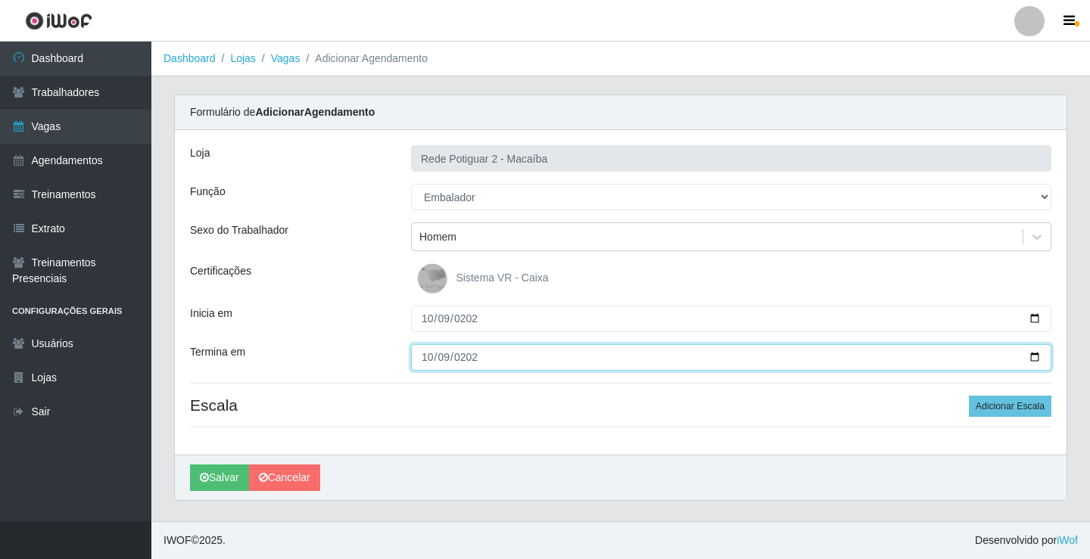
type input "2025-10-09"
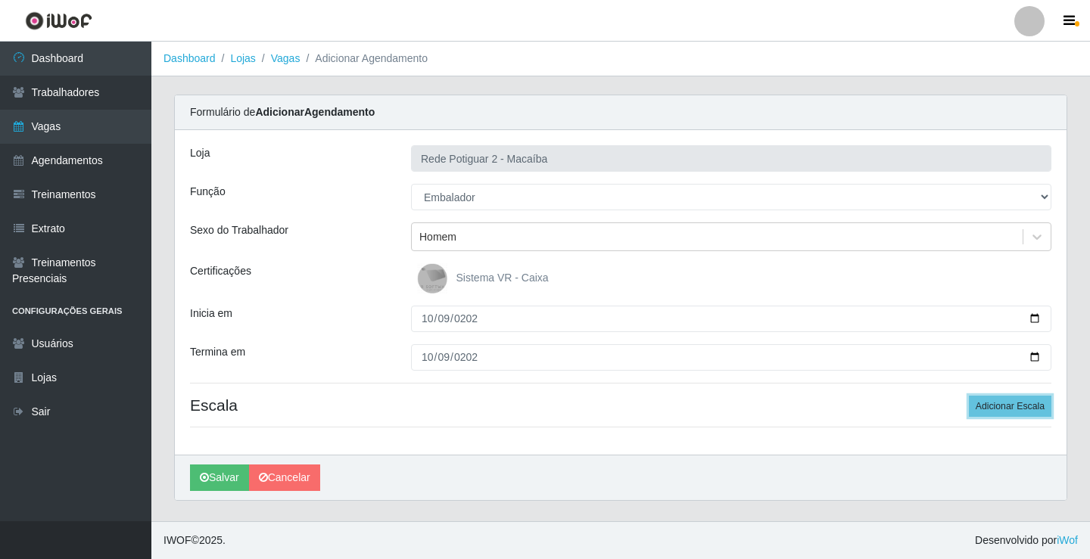
click at [969, 396] on button "Adicionar Escala" at bounding box center [1010, 406] width 82 height 21
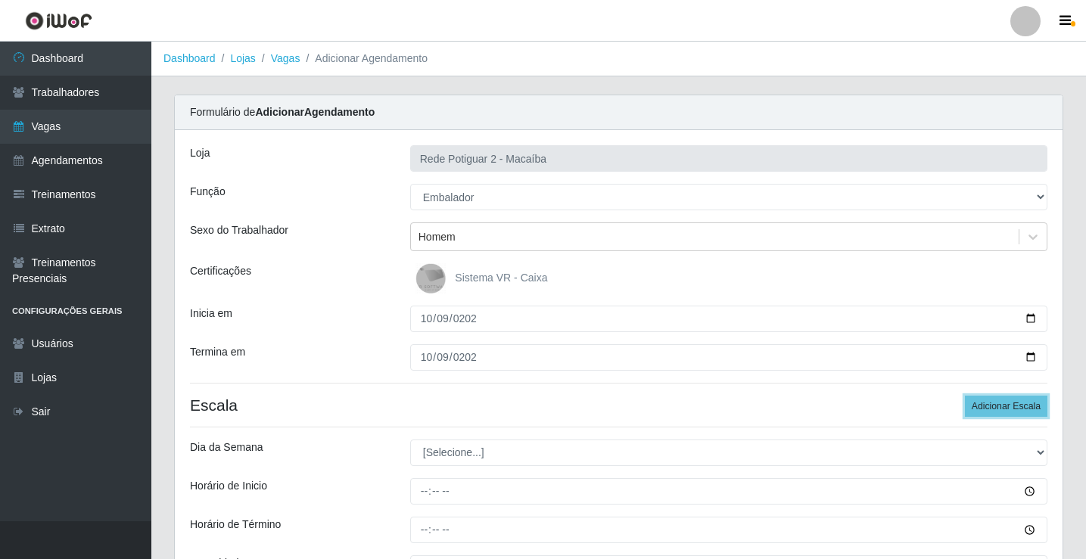
click at [965, 396] on button "Adicionar Escala" at bounding box center [1006, 406] width 82 height 21
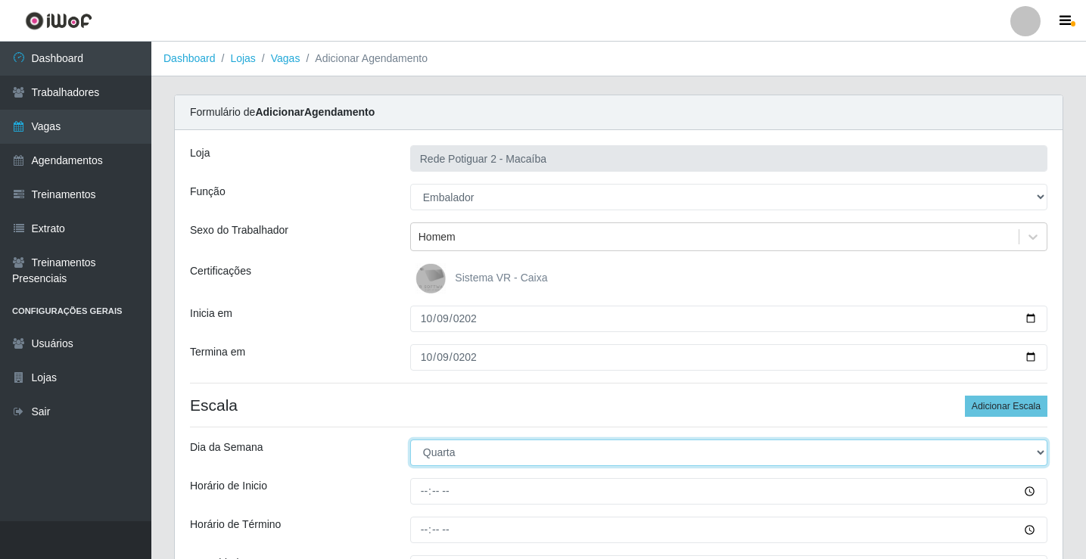
select select "4"
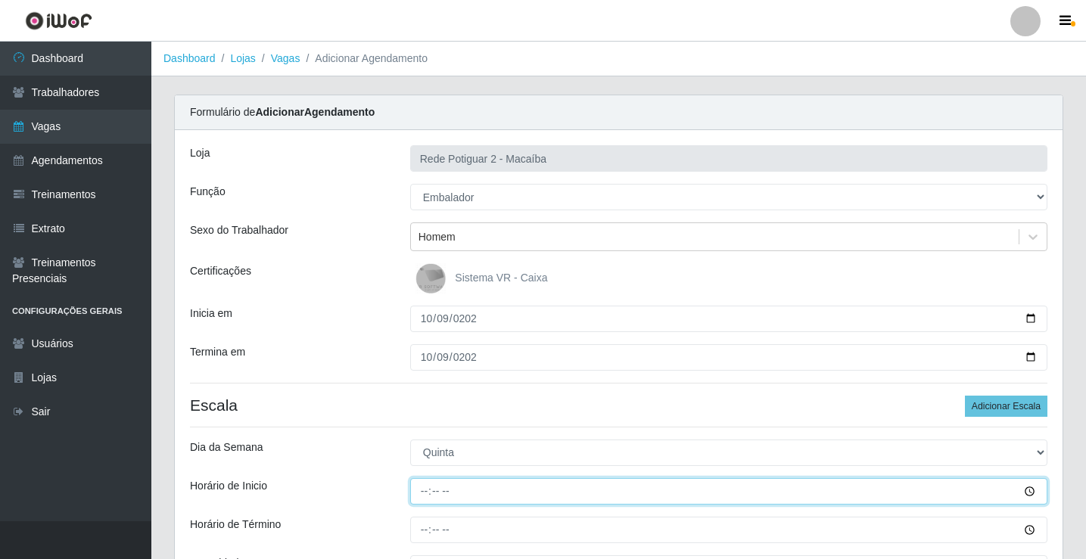
type input "08:00"
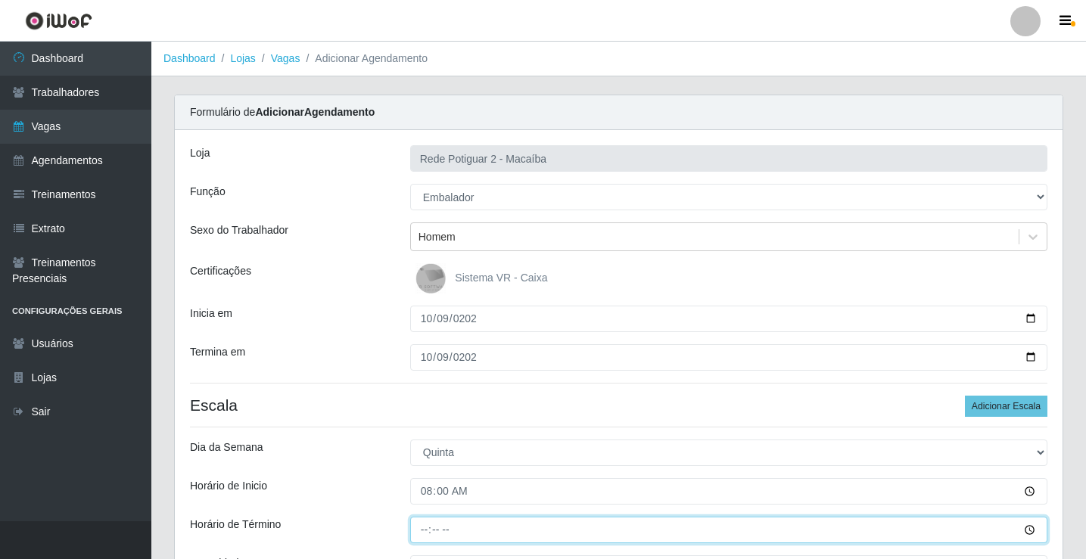
type input "14:00"
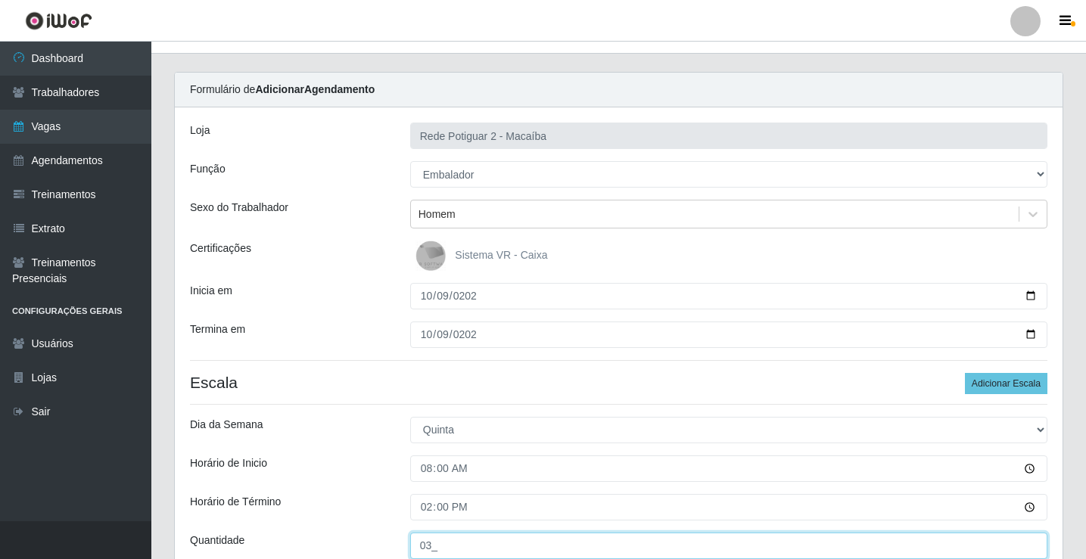
type input "03_"
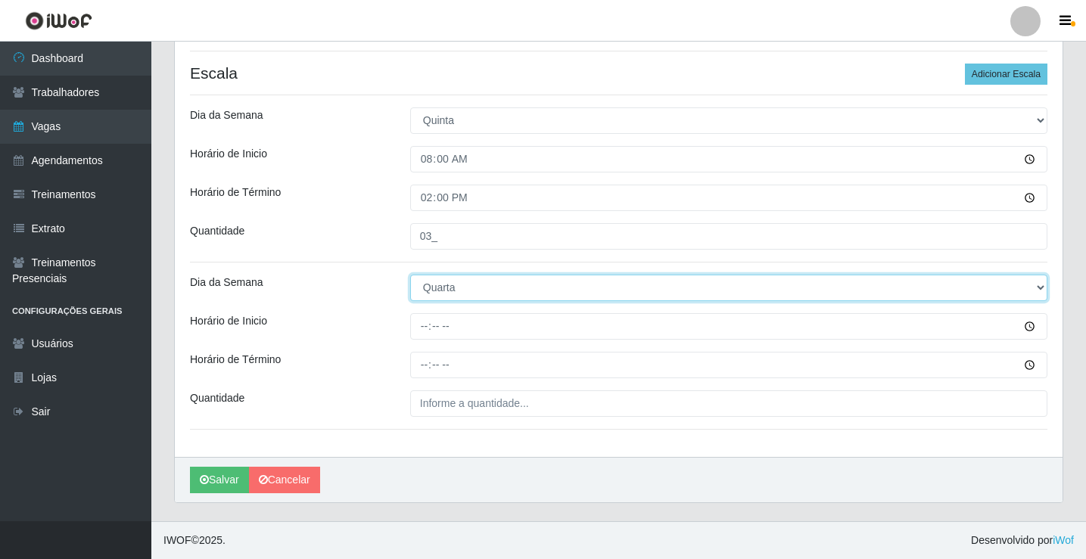
select select "4"
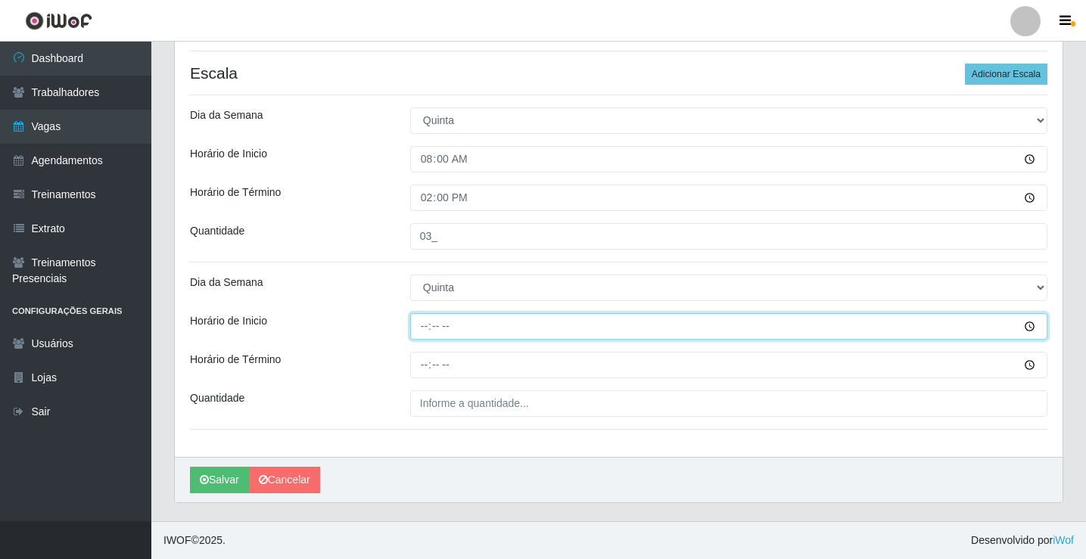
type input "14:00"
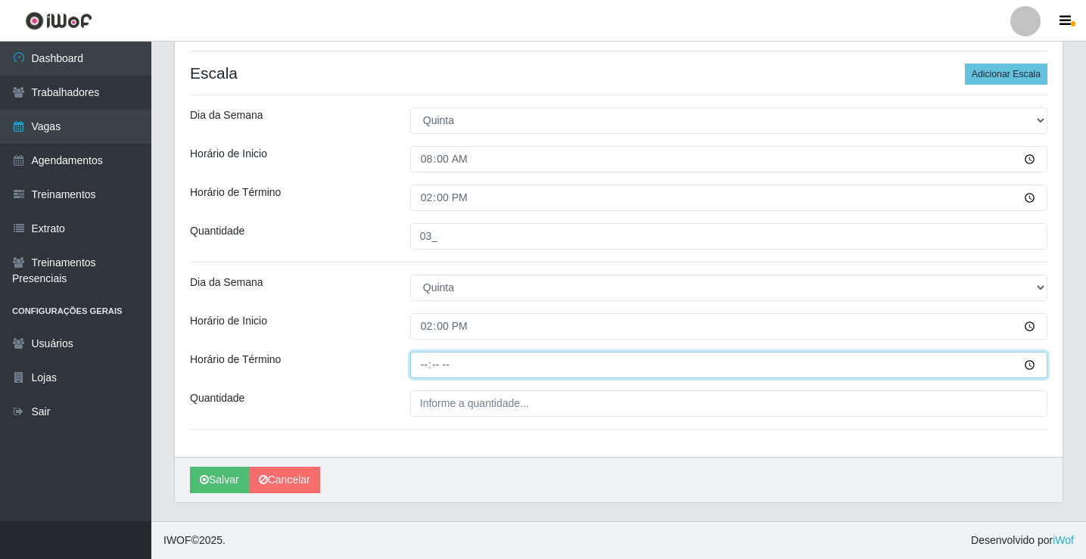
type input "20:00"
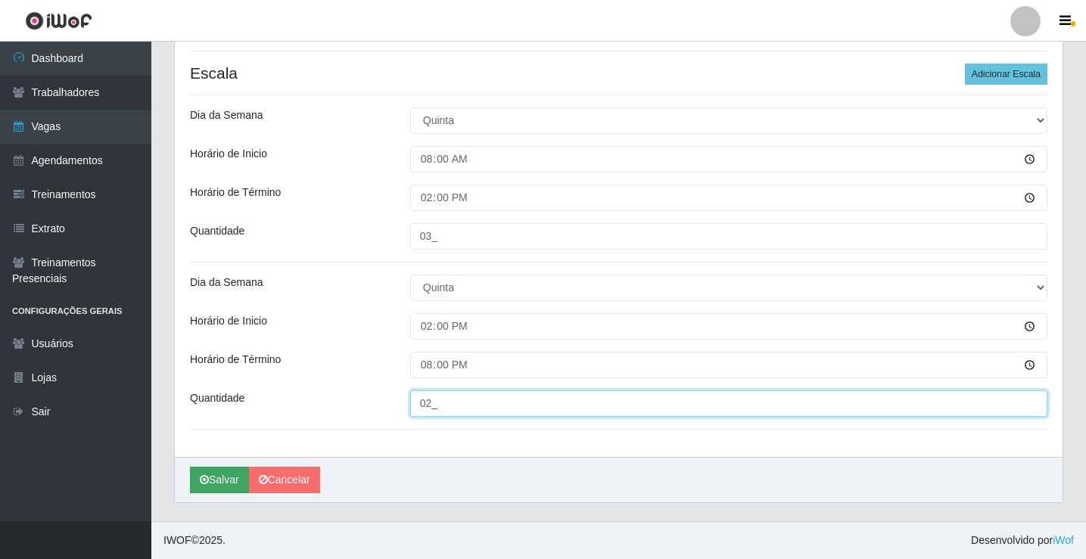
type input "02_"
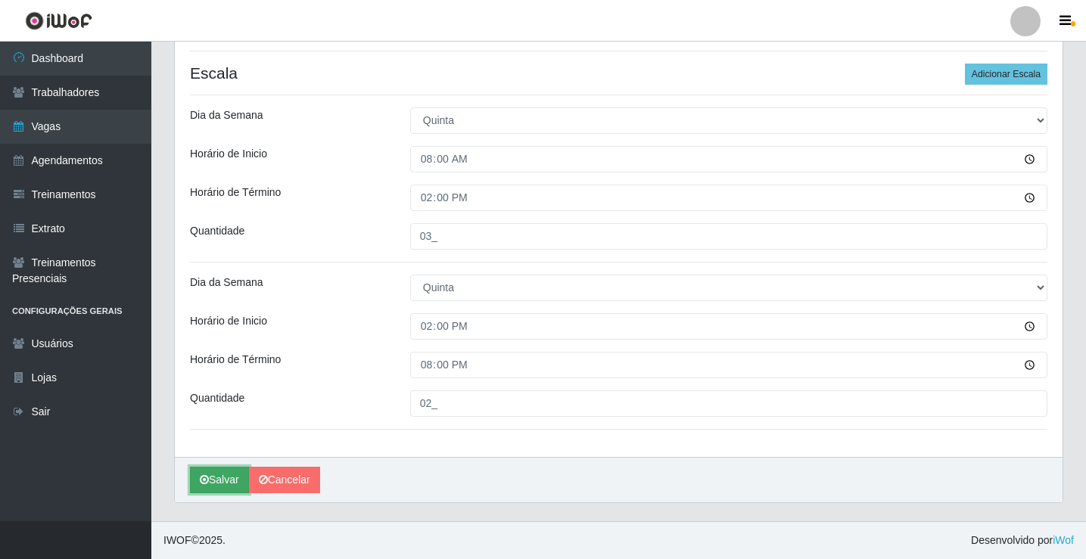
click at [234, 482] on button "Salvar" at bounding box center [219, 480] width 59 height 26
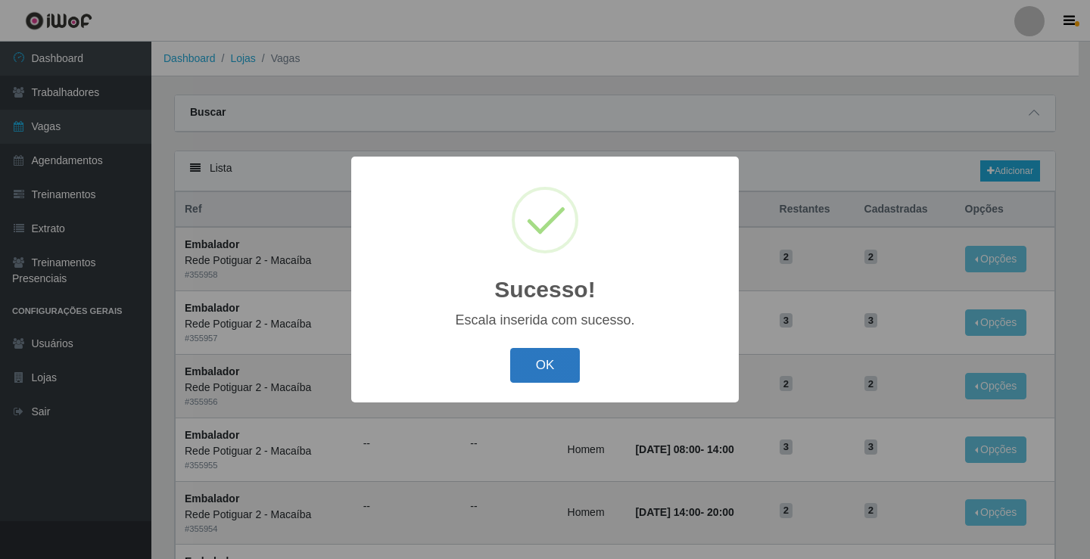
click at [539, 364] on button "OK" at bounding box center [545, 366] width 70 height 36
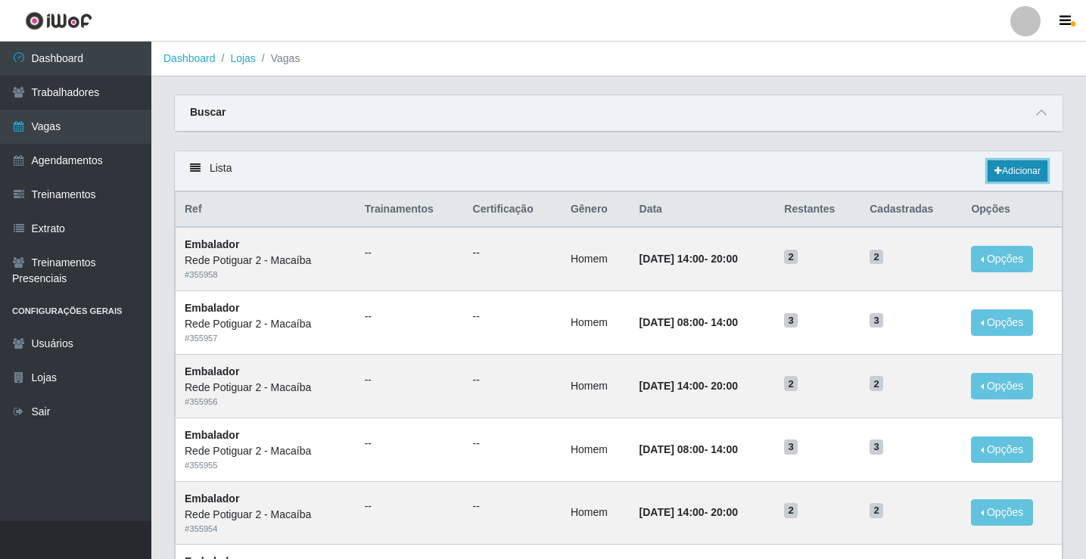
click at [1028, 164] on link "Adicionar" at bounding box center [1018, 170] width 60 height 21
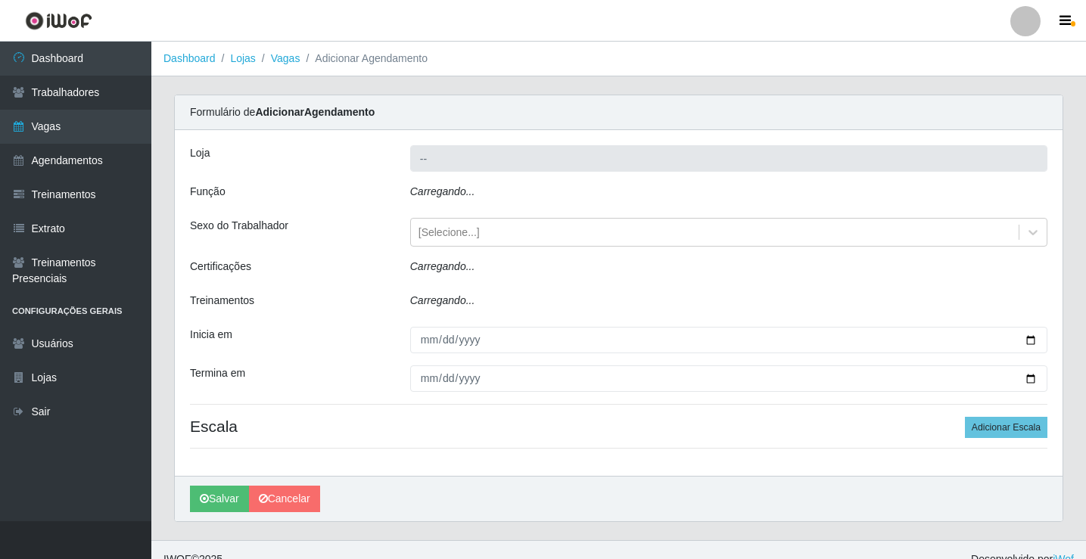
type input "Rede Potiguar 2 - Macaíba"
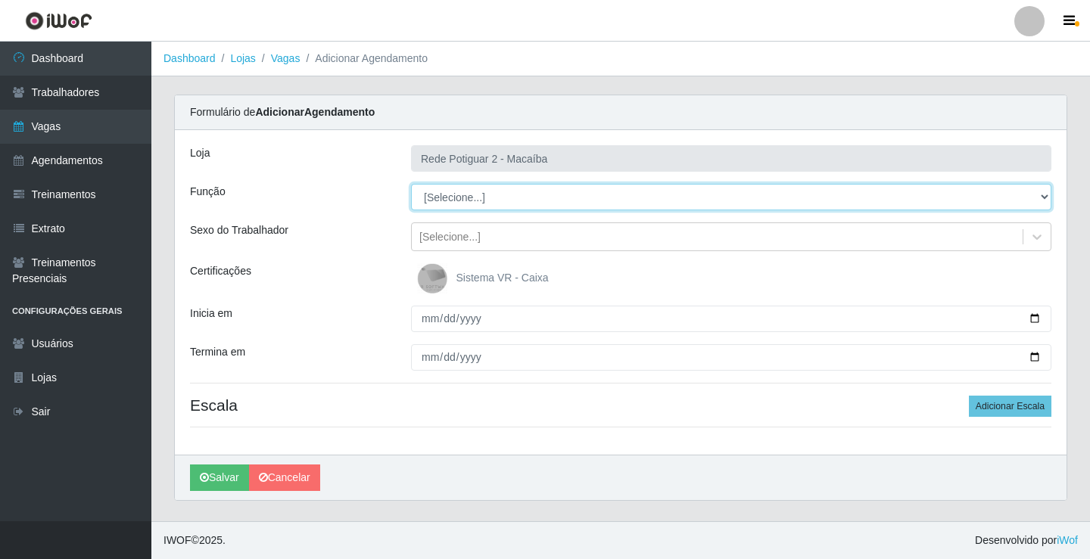
click at [465, 204] on select "[Selecione...] ASG ASG + ASG ++ Auxiliar de Estoque Balconista Embalador Reposi…" at bounding box center [731, 197] width 640 height 26
select select "1"
click at [411, 184] on select "[Selecione...] ASG ASG + ASG ++ Auxiliar de Estoque Balconista Embalador Reposi…" at bounding box center [731, 197] width 640 height 26
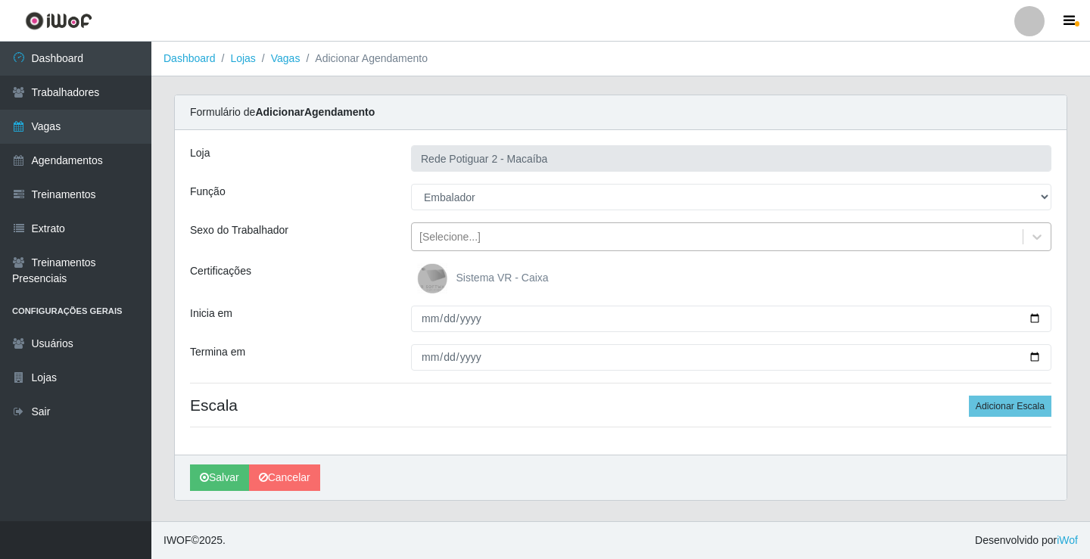
click at [465, 237] on div "[Selecione...]" at bounding box center [449, 237] width 61 height 16
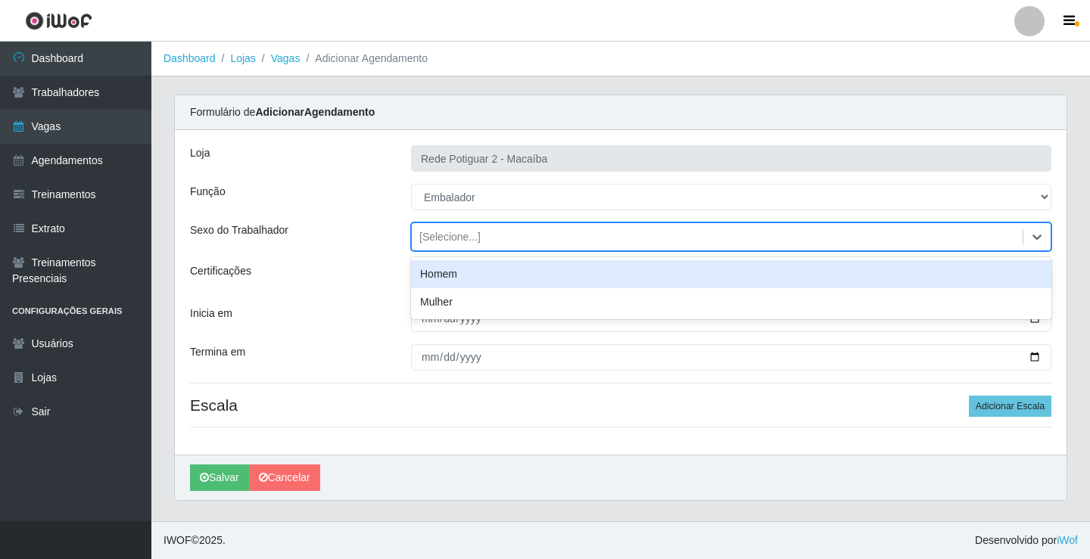
click at [452, 272] on div "Homem" at bounding box center [731, 274] width 640 height 28
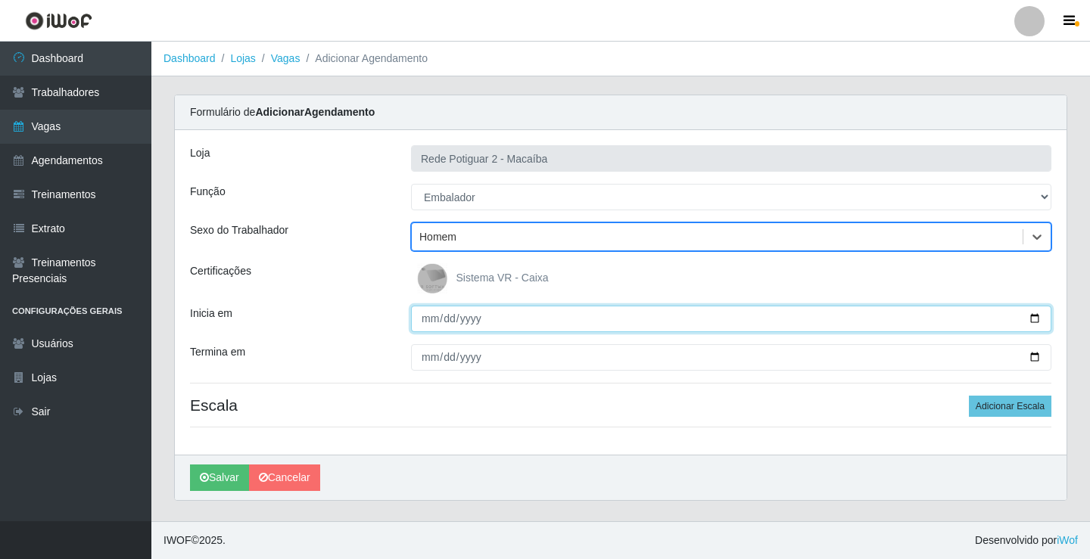
click at [434, 313] on input "Inicia em" at bounding box center [731, 319] width 640 height 26
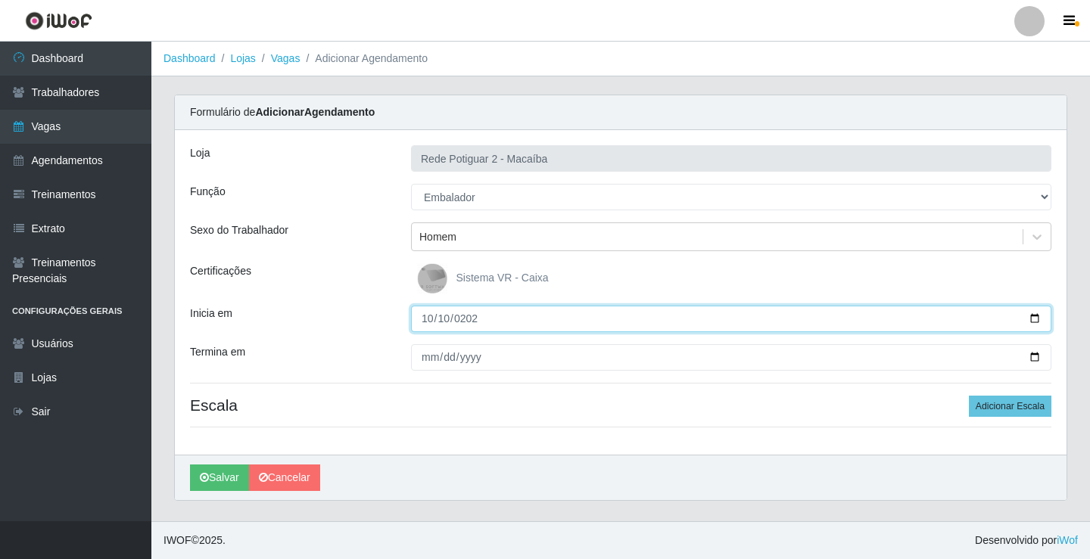
type input "2025-10-10"
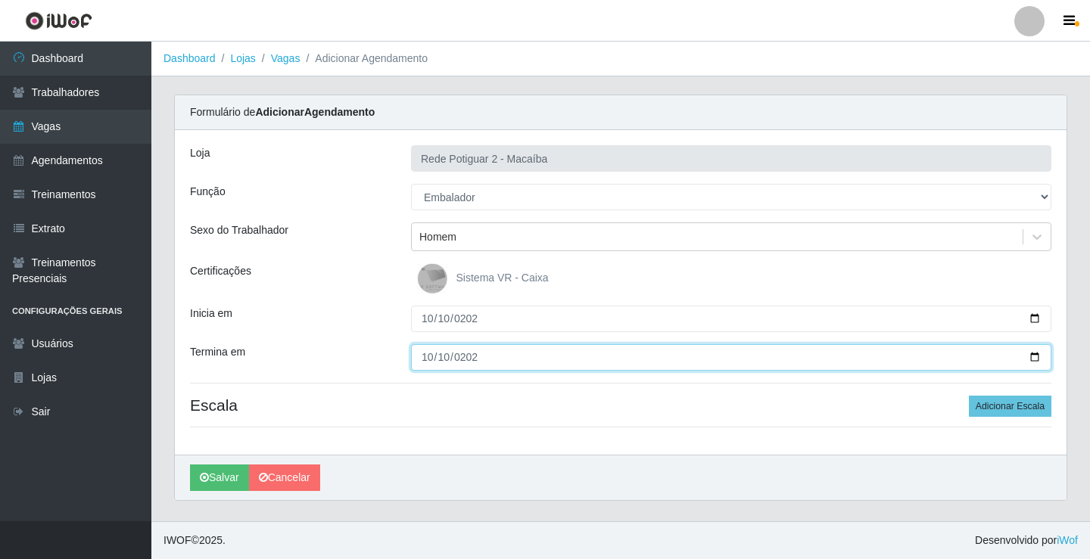
type input "2025-10-10"
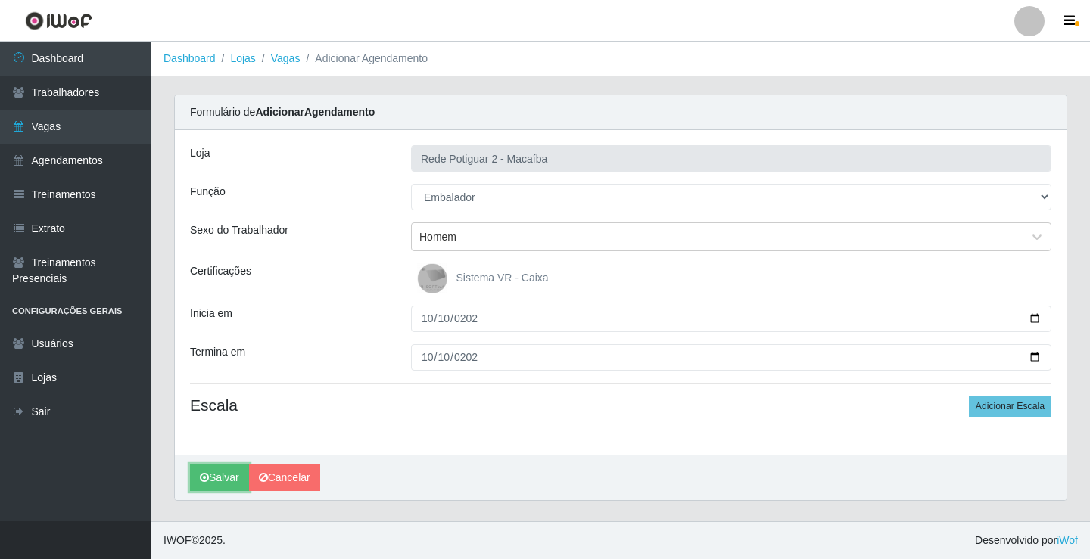
click at [190, 465] on button "Salvar" at bounding box center [219, 478] width 59 height 26
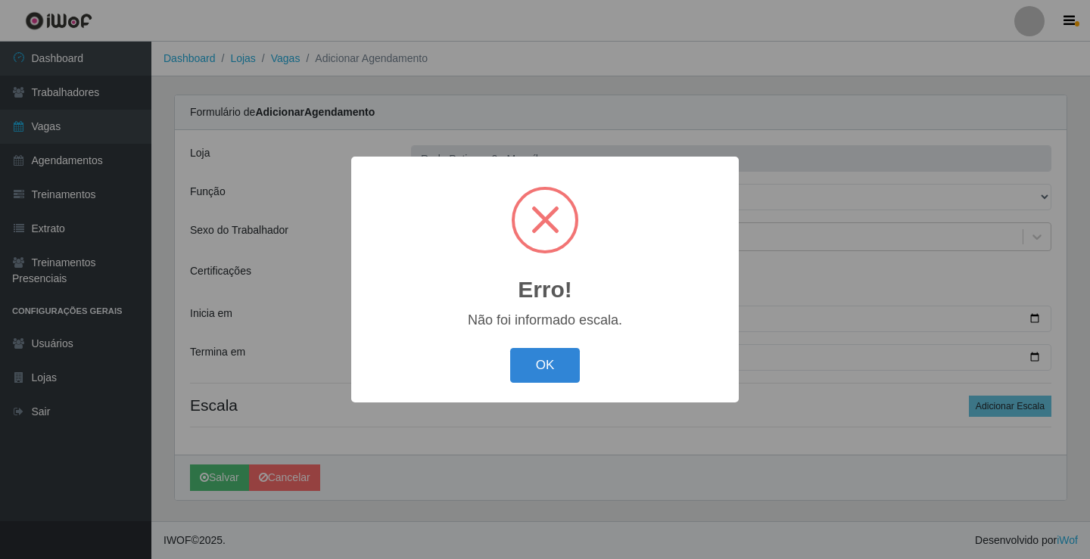
click at [510, 348] on button "OK" at bounding box center [545, 366] width 70 height 36
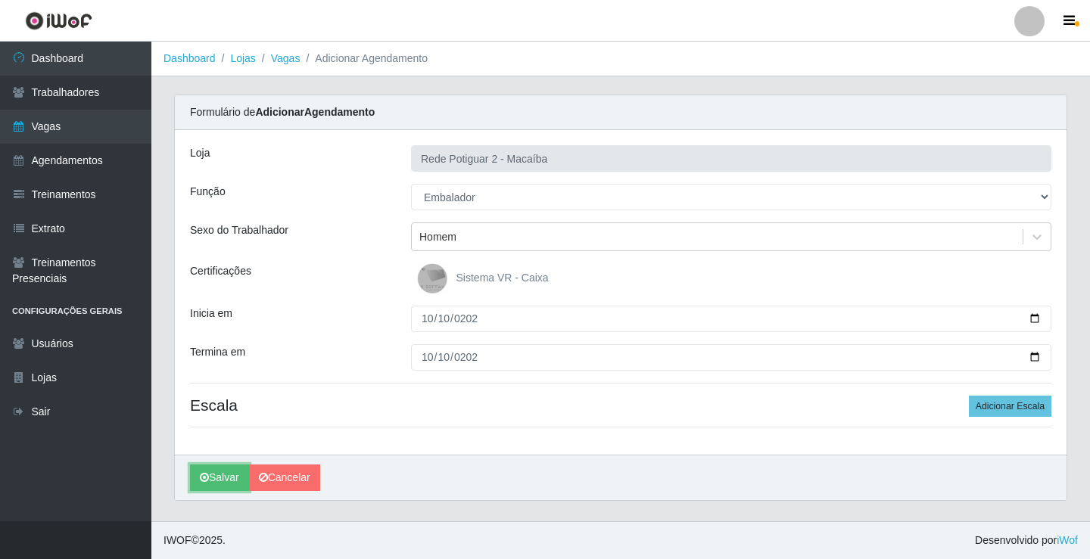
click at [190, 465] on button "Salvar" at bounding box center [219, 478] width 59 height 26
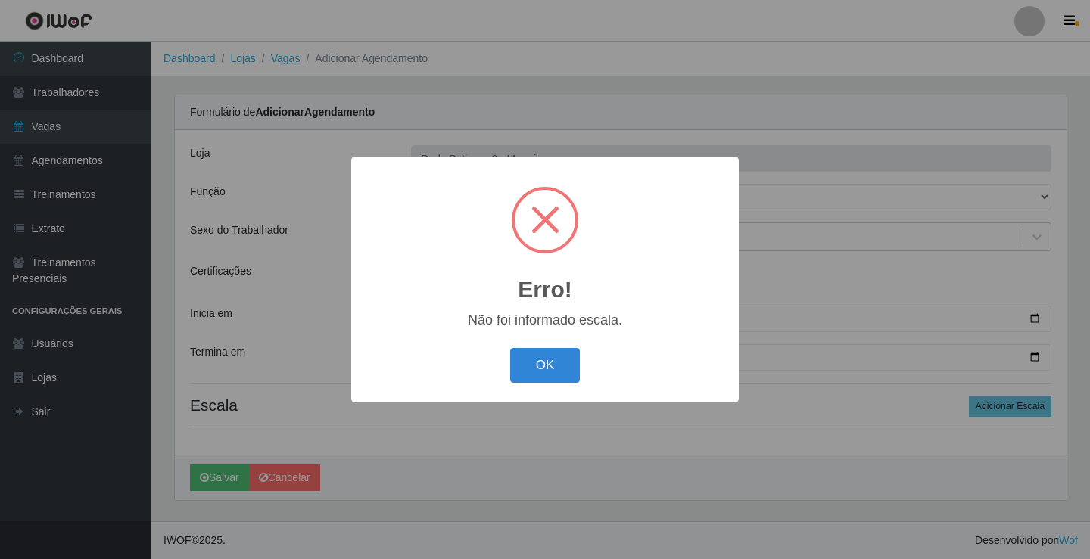
click at [510, 348] on button "OK" at bounding box center [545, 366] width 70 height 36
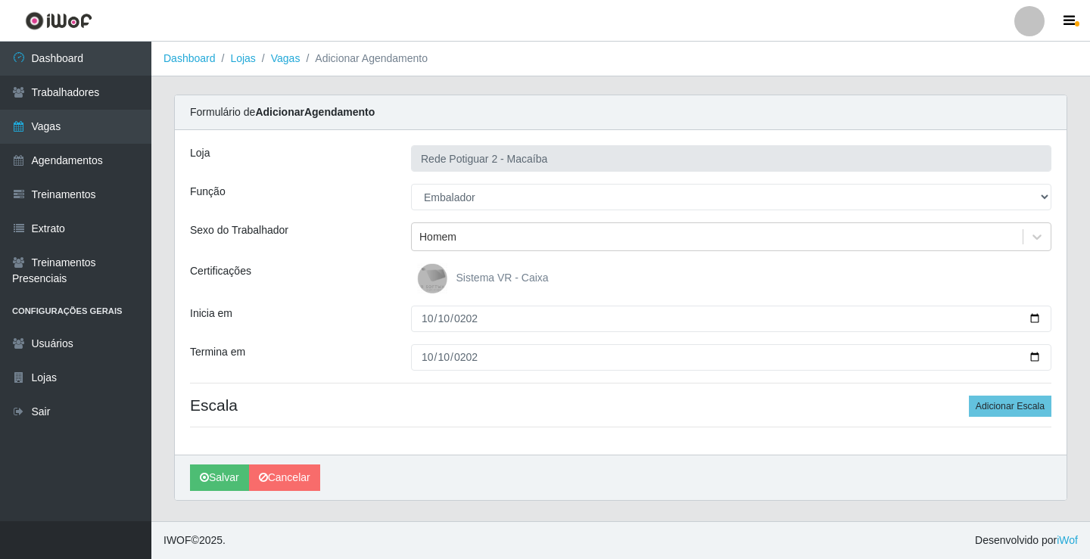
click at [1037, 419] on div "Loja Rede Potiguar 2 - Macaíba Função [Selecione...] ASG ASG + ASG ++ Auxiliar …" at bounding box center [620, 292] width 891 height 325
click at [1035, 406] on button "Adicionar Escala" at bounding box center [1010, 406] width 82 height 21
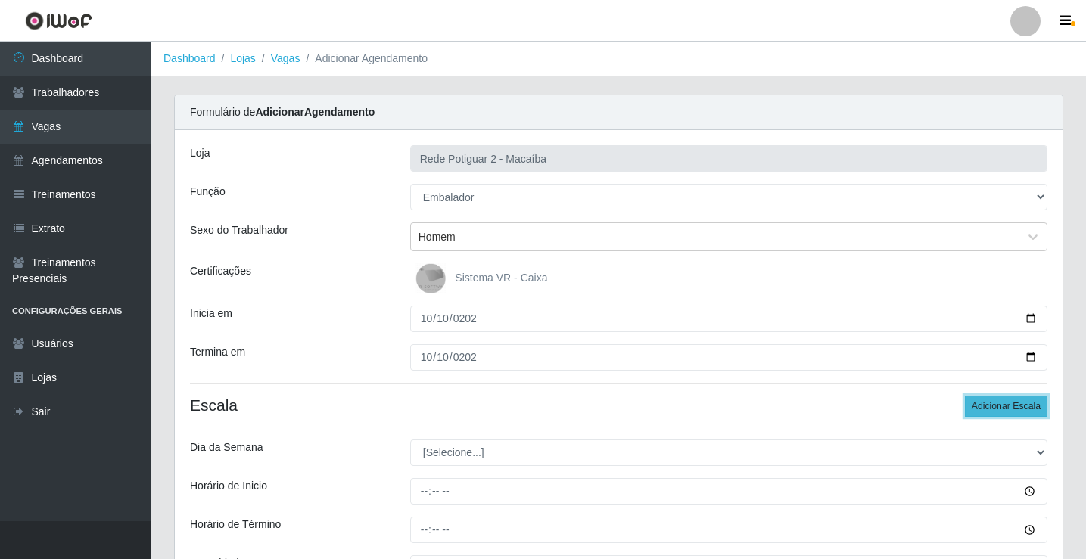
click at [1035, 406] on button "Adicionar Escala" at bounding box center [1006, 406] width 82 height 21
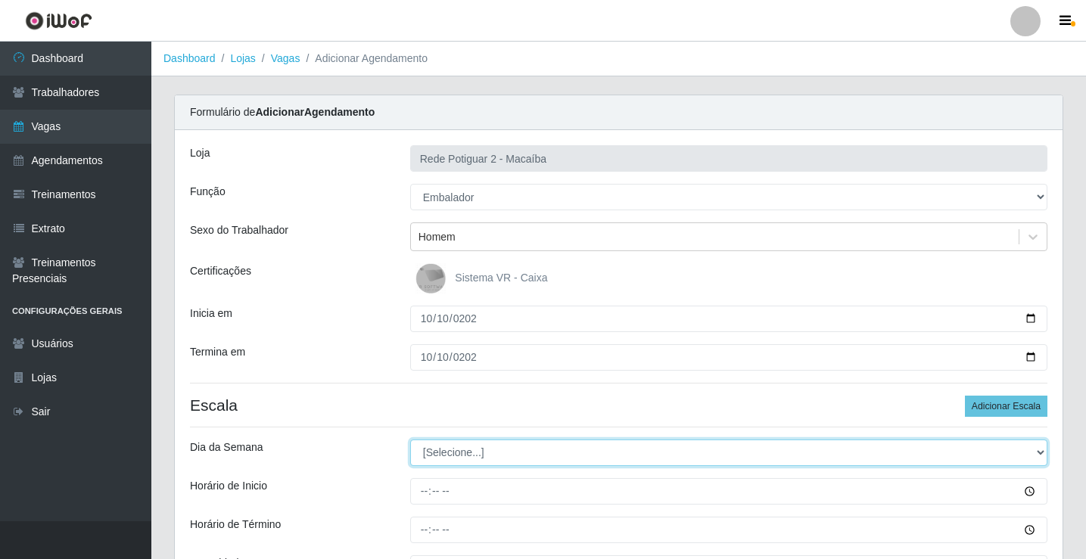
click at [484, 443] on select "[Selecione...] Segunda Terça Quarta Quinta Sexta Sábado Domingo" at bounding box center [728, 453] width 637 height 26
select select "5"
click at [410, 440] on select "[Selecione...] Segunda Terça Quarta Quinta Sexta Sábado Domingo" at bounding box center [728, 453] width 637 height 26
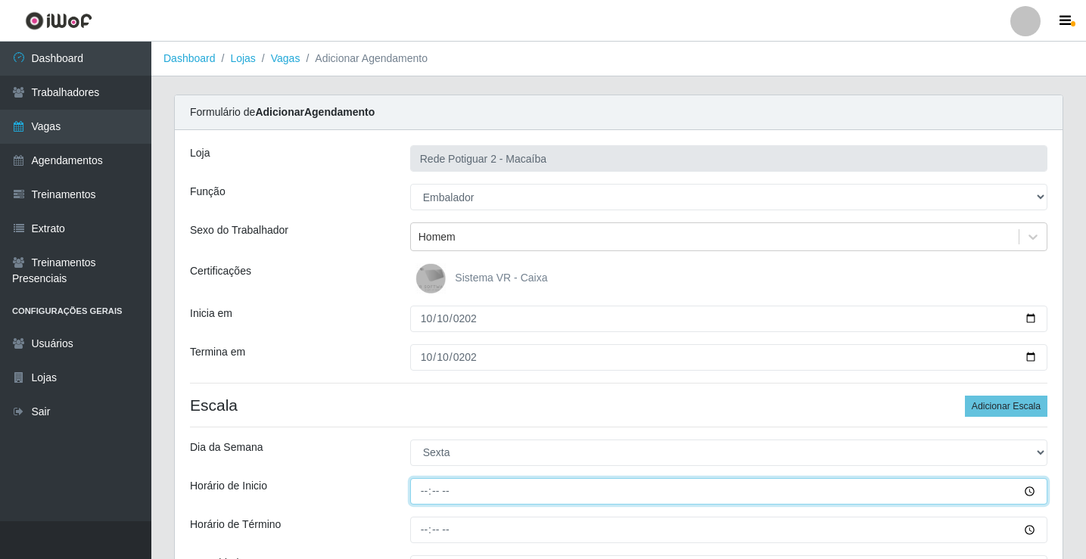
type input "08:00"
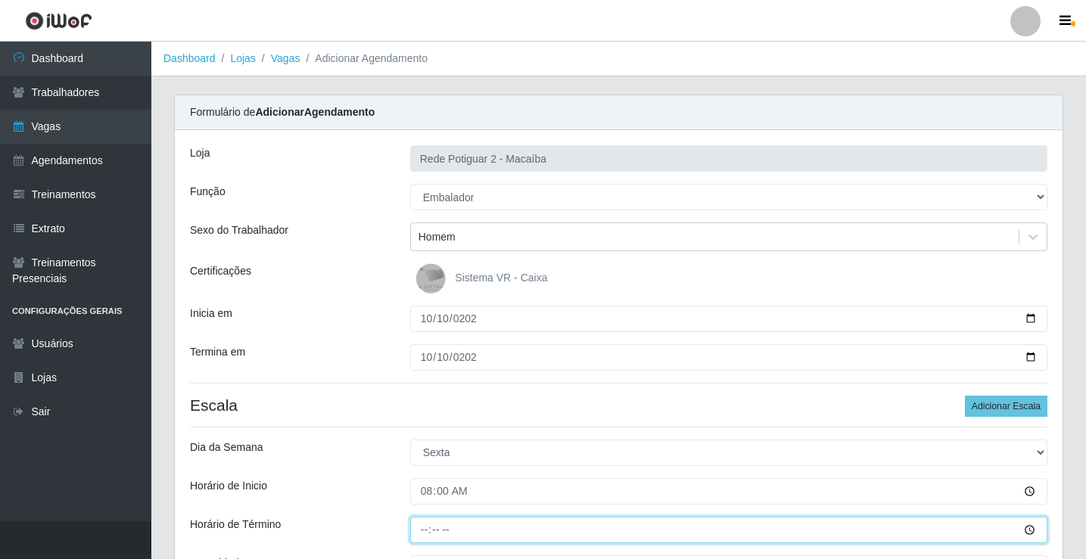
type input "14:00"
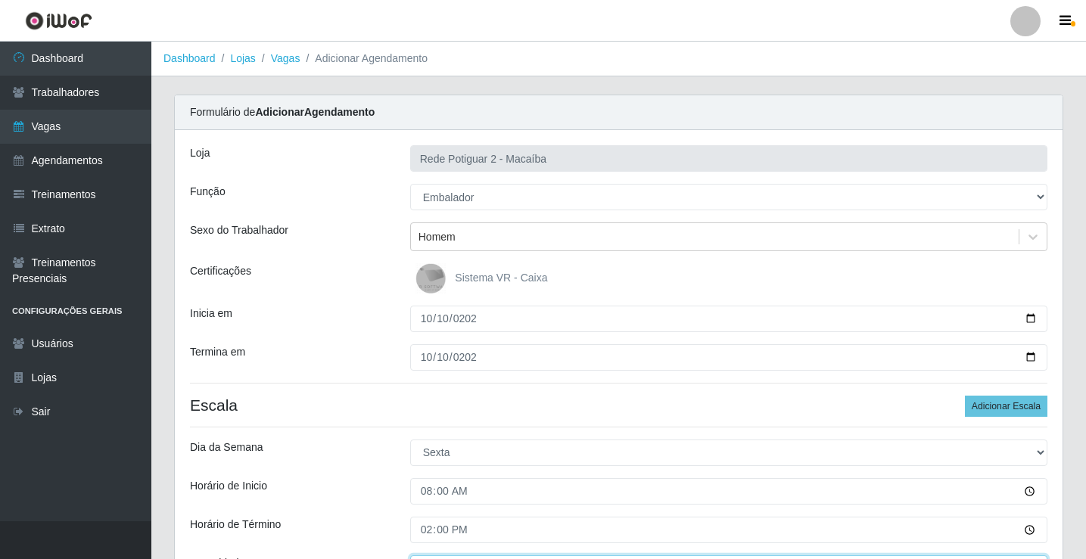
scroll to position [23, 0]
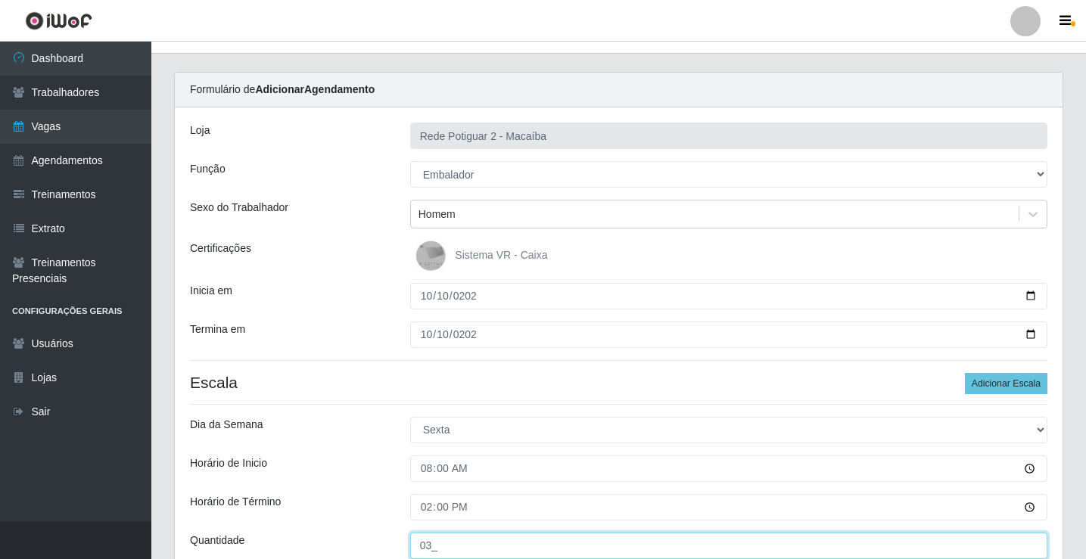
type input "03_"
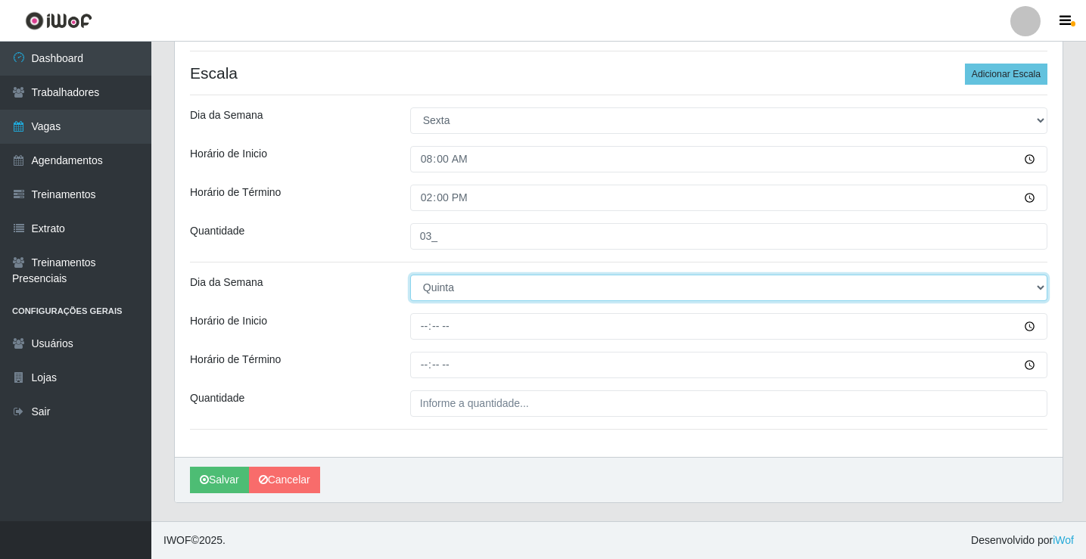
select select "5"
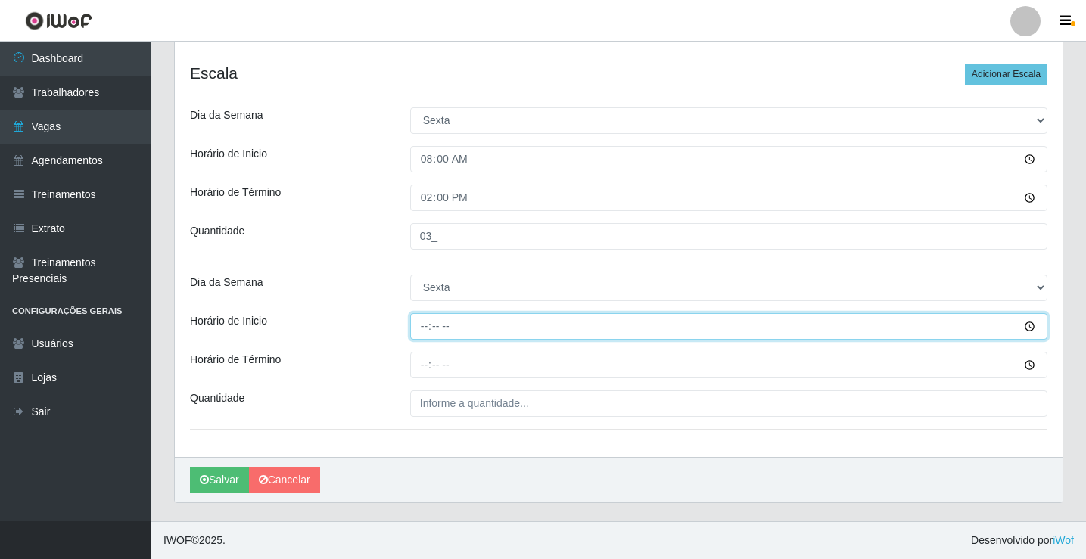
type input "14:00"
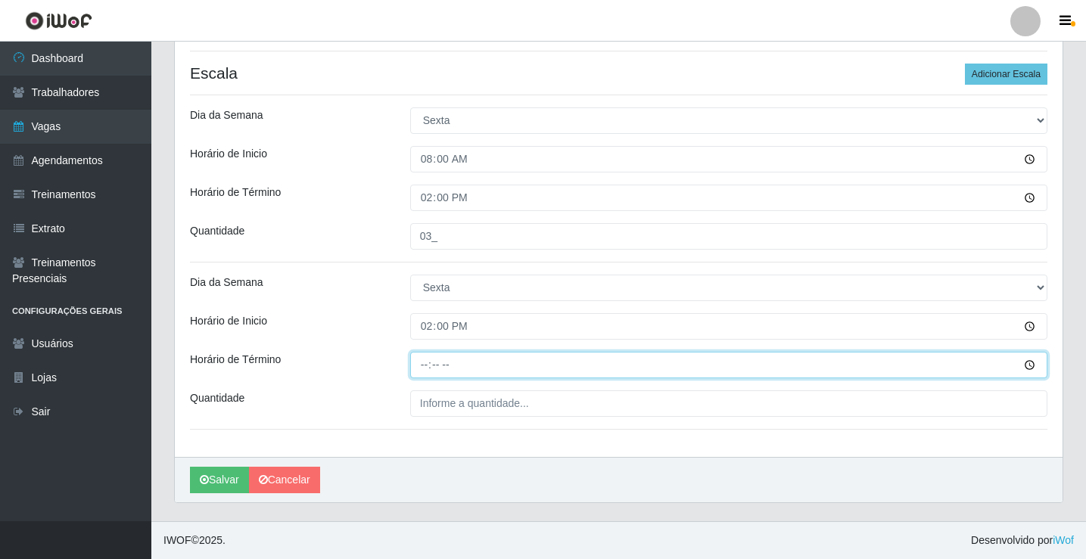
type input "20:00"
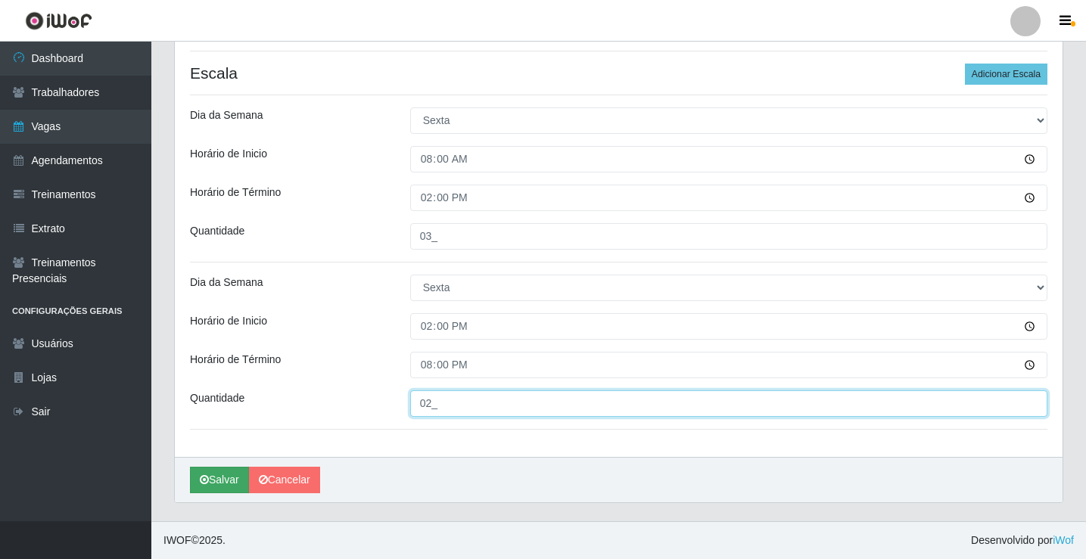
type input "02_"
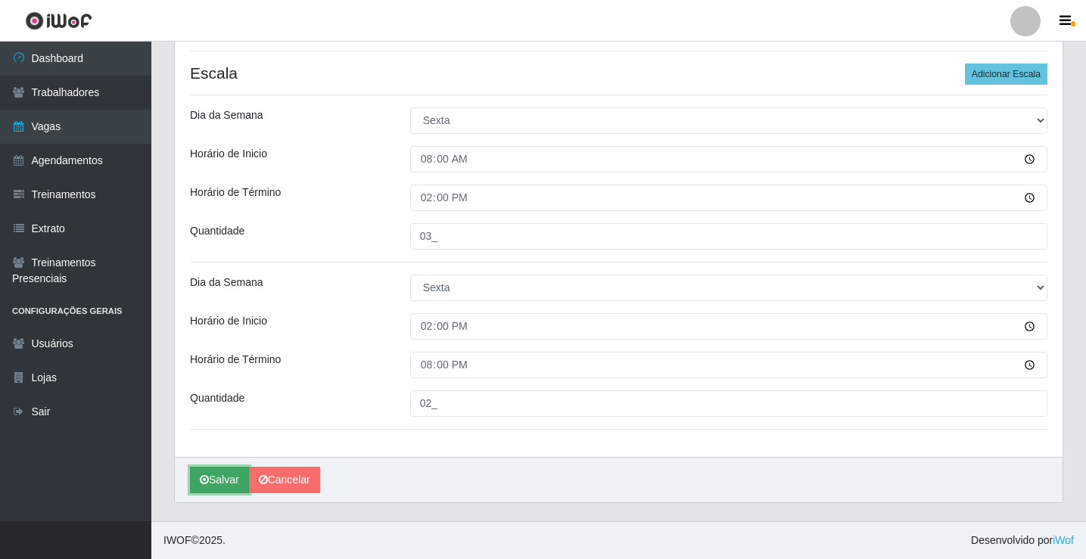
click at [207, 487] on button "Salvar" at bounding box center [219, 480] width 59 height 26
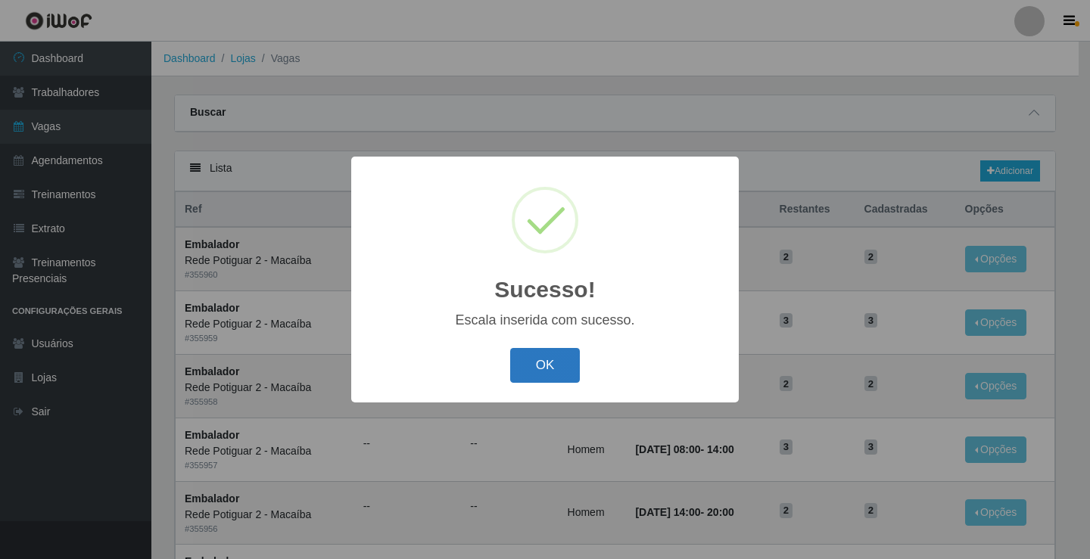
click at [528, 366] on button "OK" at bounding box center [545, 366] width 70 height 36
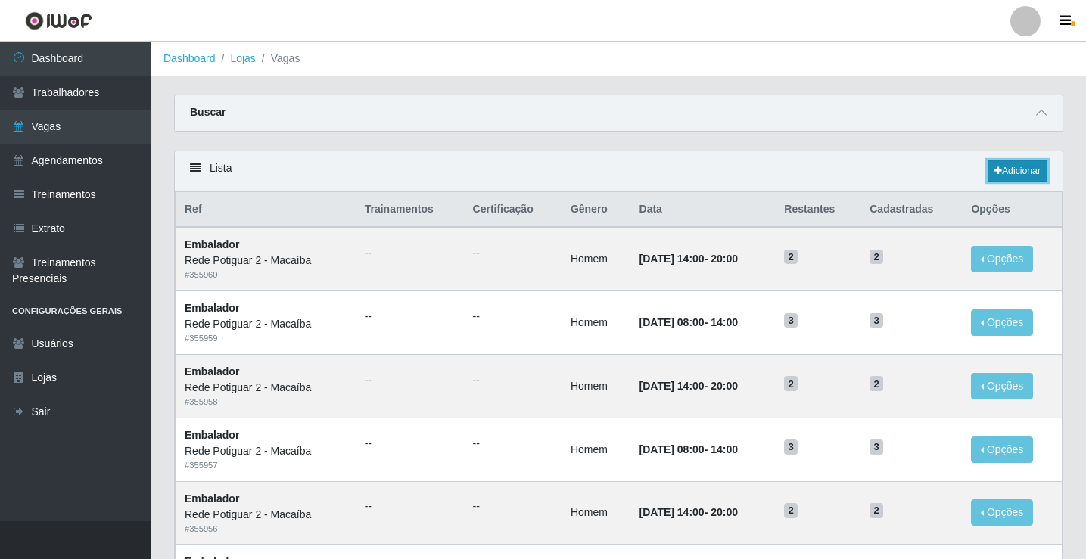
click at [1009, 171] on link "Adicionar" at bounding box center [1018, 170] width 60 height 21
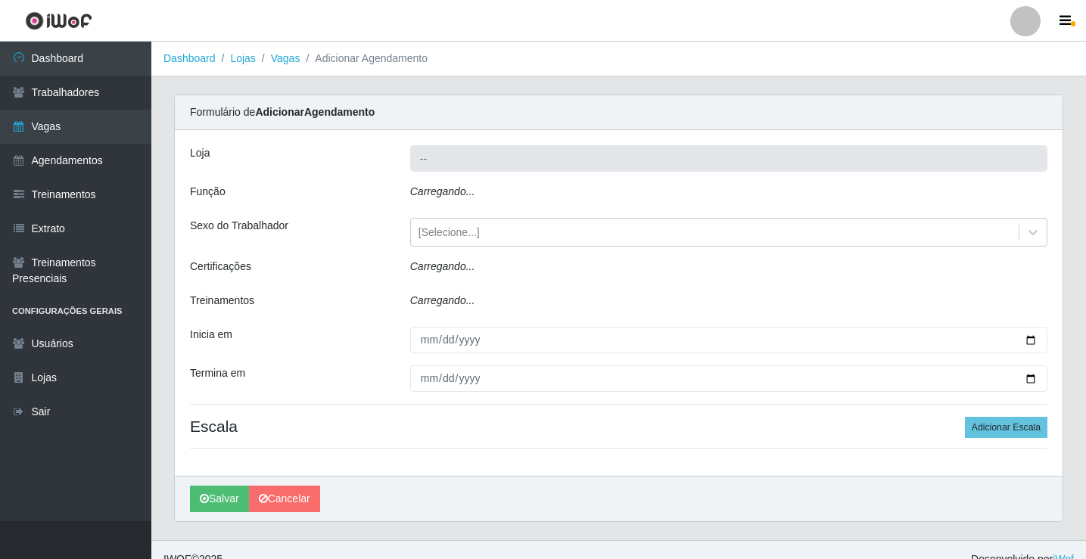
type input "Rede Potiguar 2 - Macaíba"
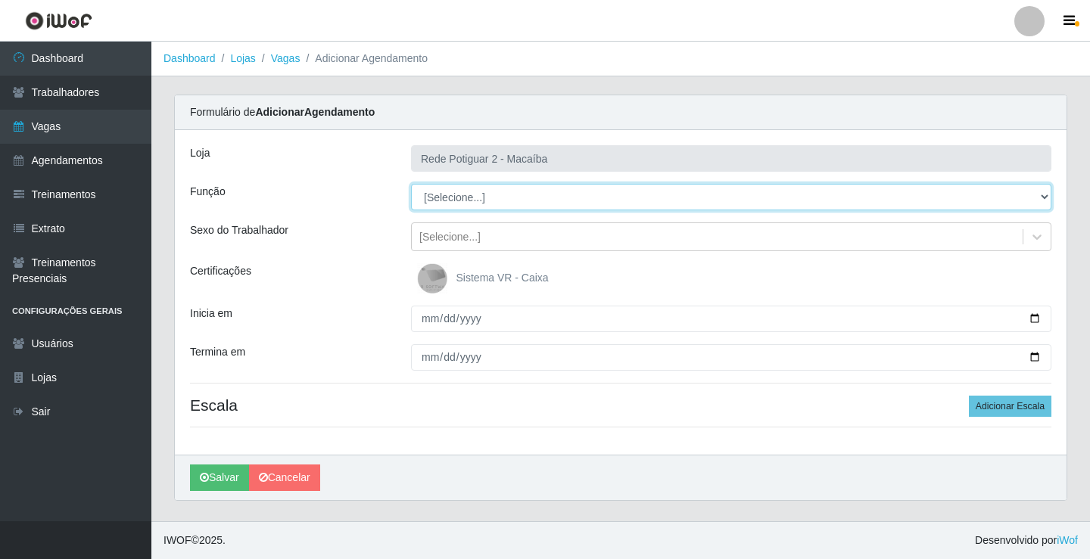
click at [439, 196] on select "[Selecione...] ASG ASG + ASG ++ Auxiliar de Estoque Balconista Embalador Reposi…" at bounding box center [731, 197] width 640 height 26
select select "1"
click at [411, 184] on select "[Selecione...] ASG ASG + ASG ++ Auxiliar de Estoque Balconista Embalador Reposi…" at bounding box center [731, 197] width 640 height 26
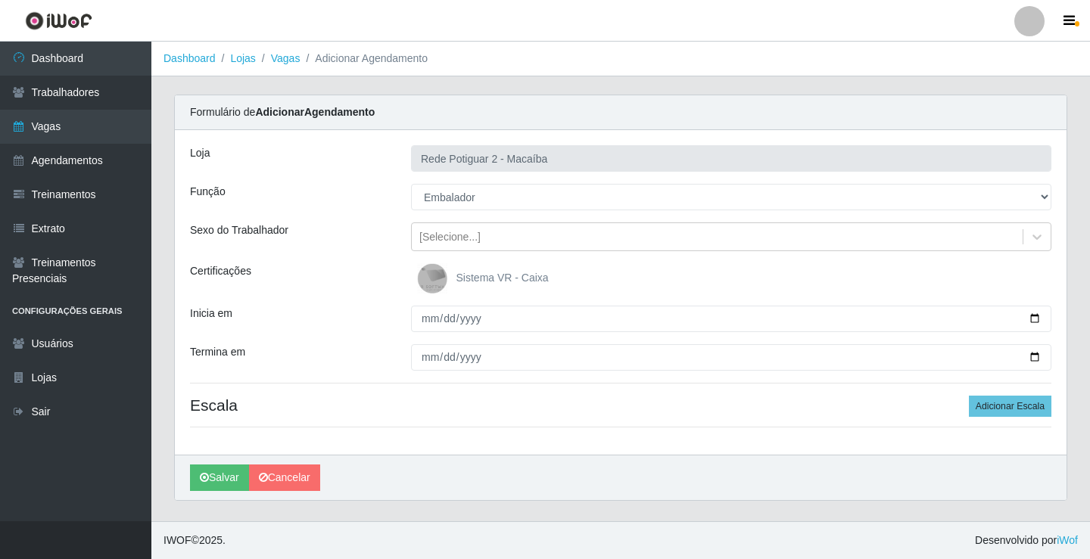
drag, startPoint x: 484, startPoint y: 239, endPoint x: 468, endPoint y: 254, distance: 21.4
click at [484, 239] on div "[Selecione...]" at bounding box center [717, 237] width 611 height 25
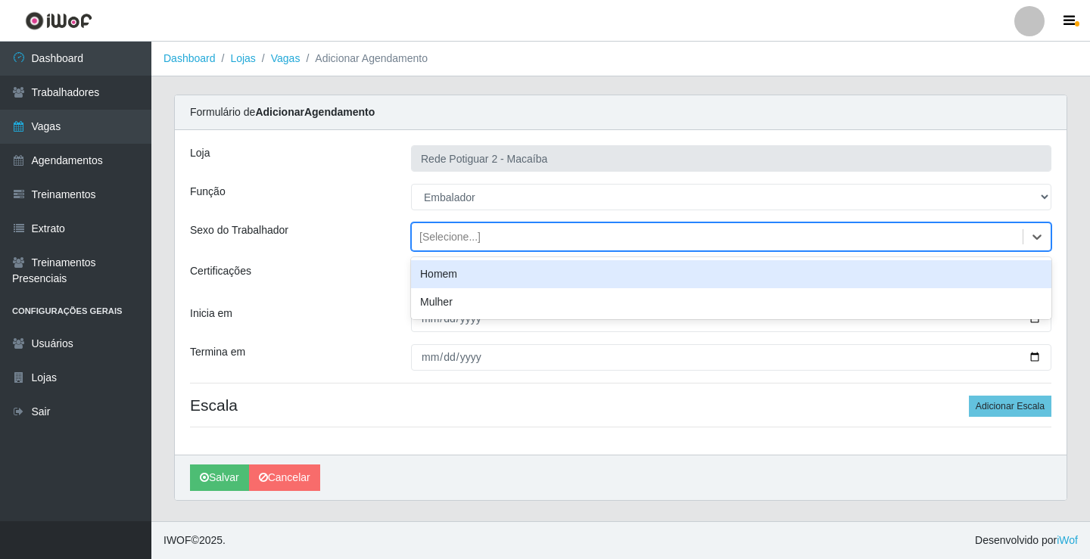
click at [457, 274] on div "Homem" at bounding box center [731, 274] width 640 height 28
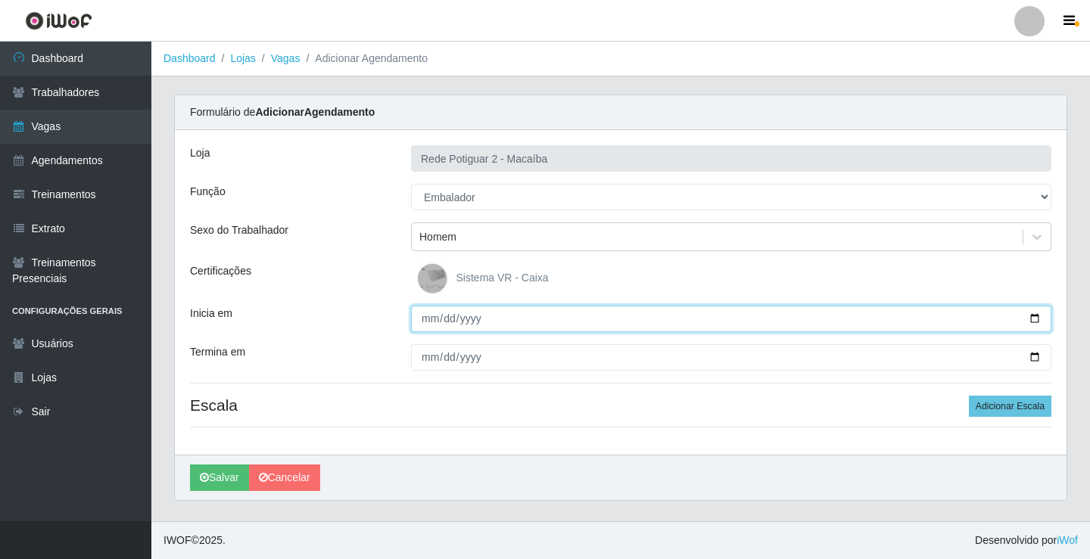
click at [428, 321] on input "Inicia em" at bounding box center [731, 319] width 640 height 26
type input "2025-10-11"
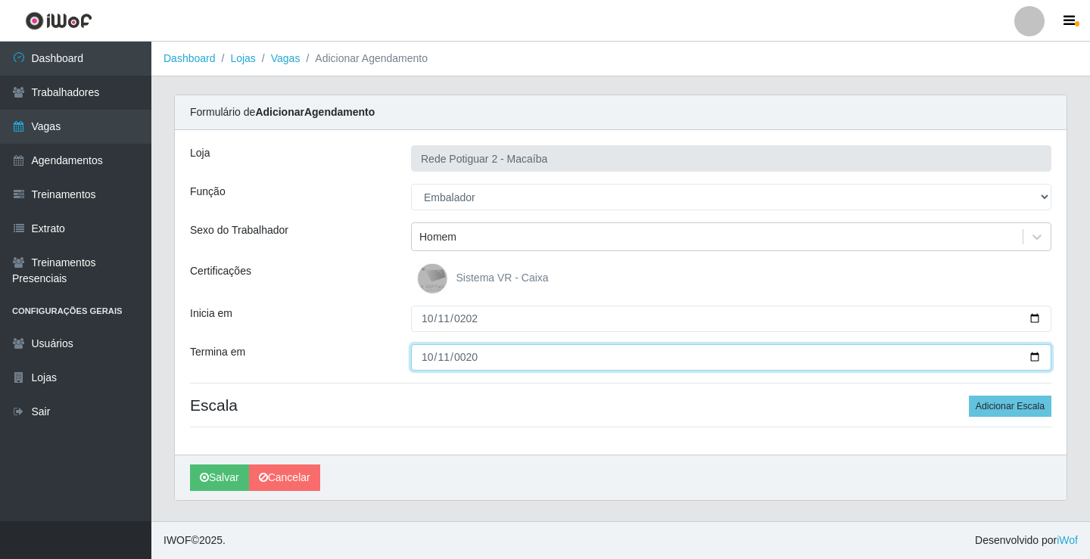
type input "0205-10-11"
type input "2025-10-11"
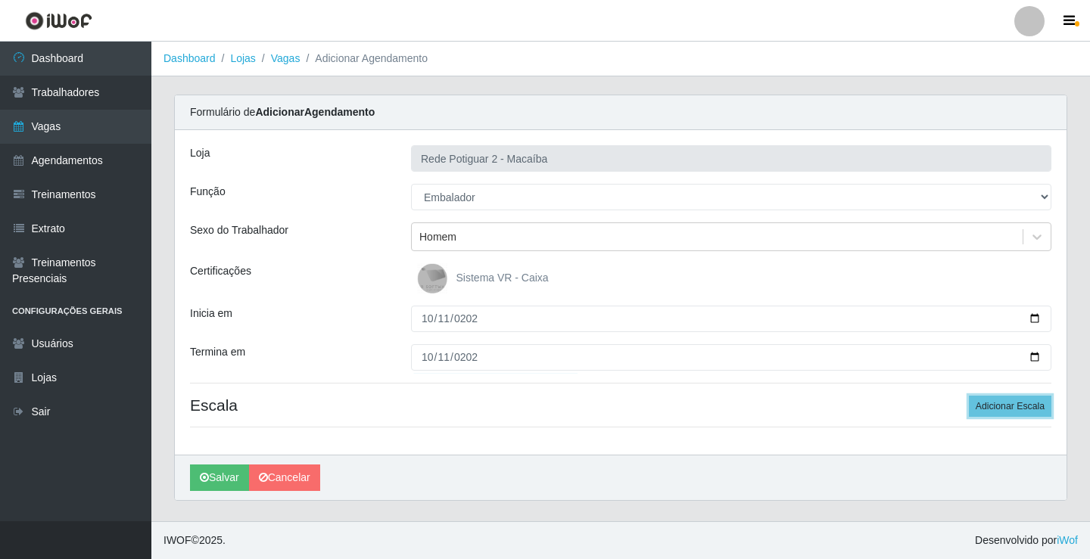
click at [969, 396] on button "Adicionar Escala" at bounding box center [1010, 406] width 82 height 21
click at [965, 396] on button "Adicionar Escala" at bounding box center [1006, 406] width 82 height 21
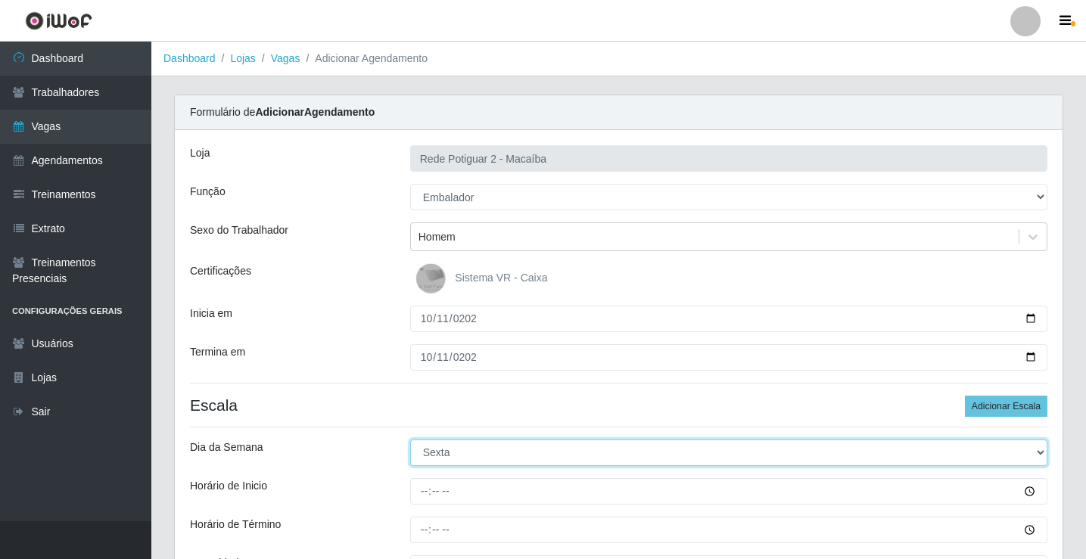
select select "6"
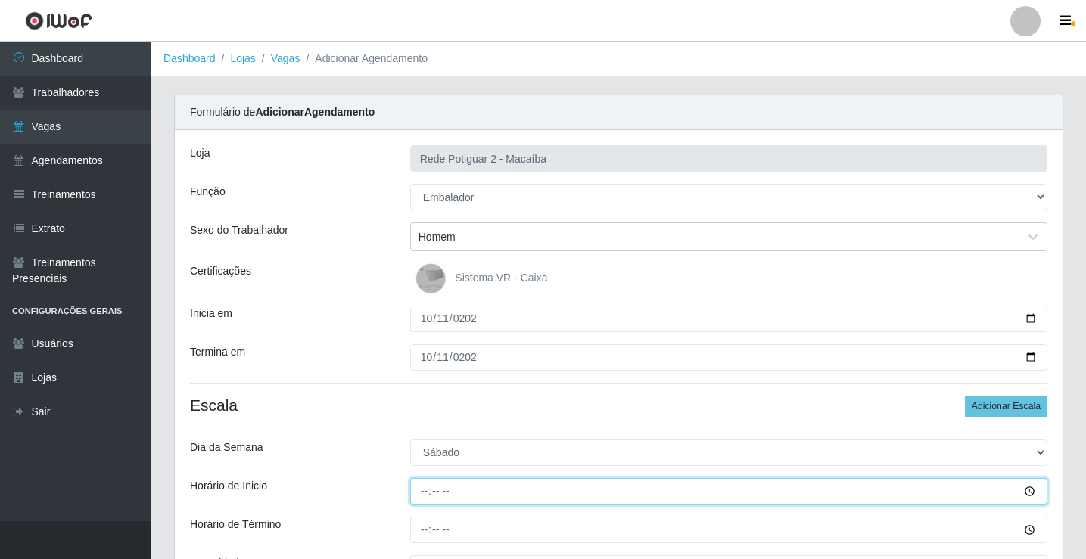
type input "08:00"
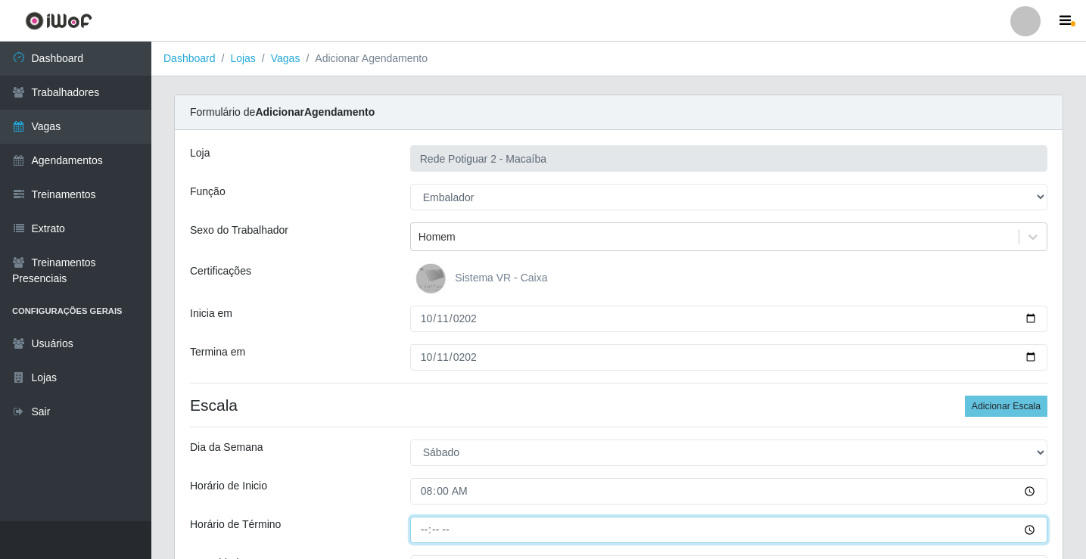
type input "14:00"
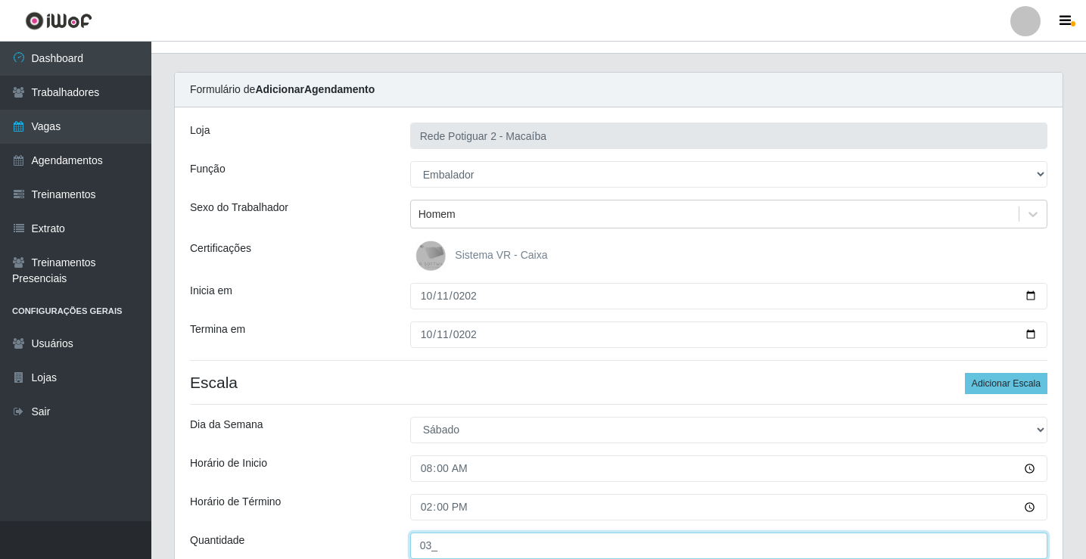
type input "03_"
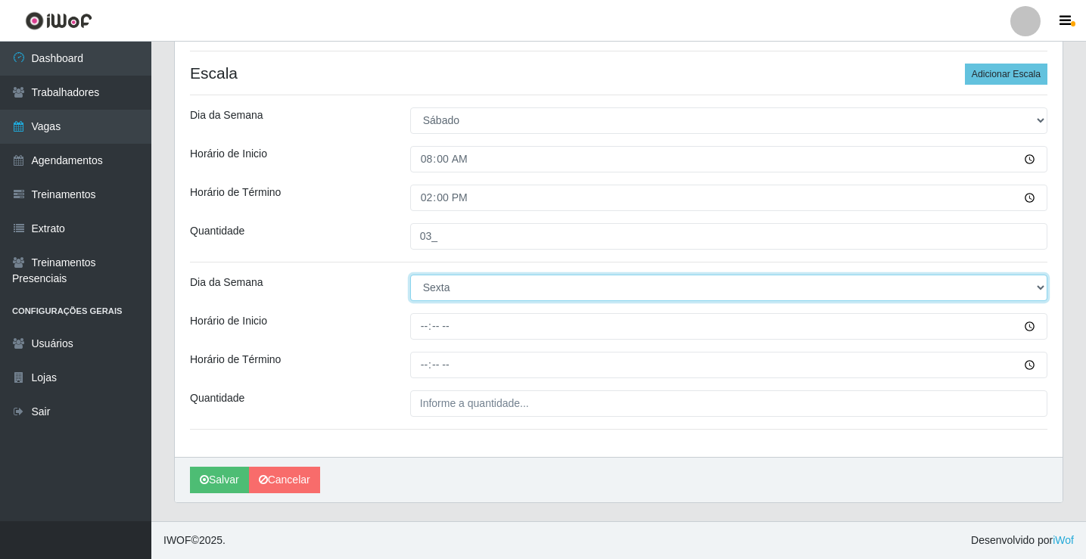
select select "6"
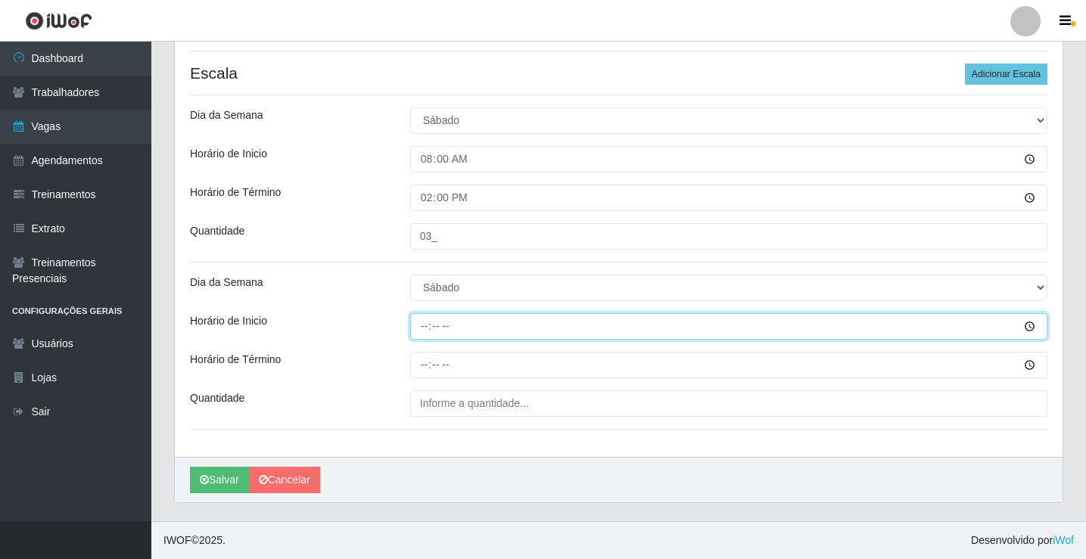
type input "14:00"
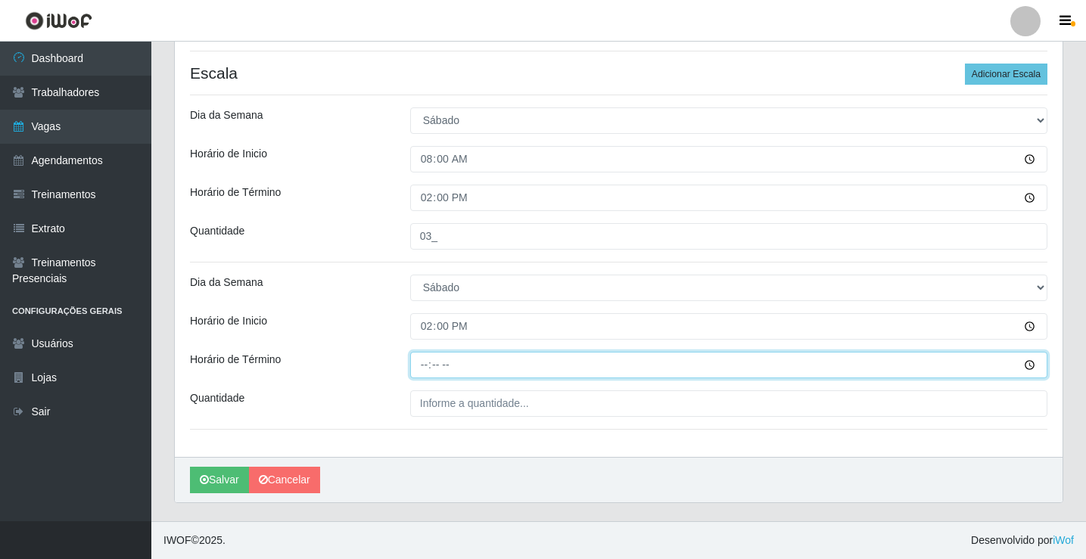
type input "20:00"
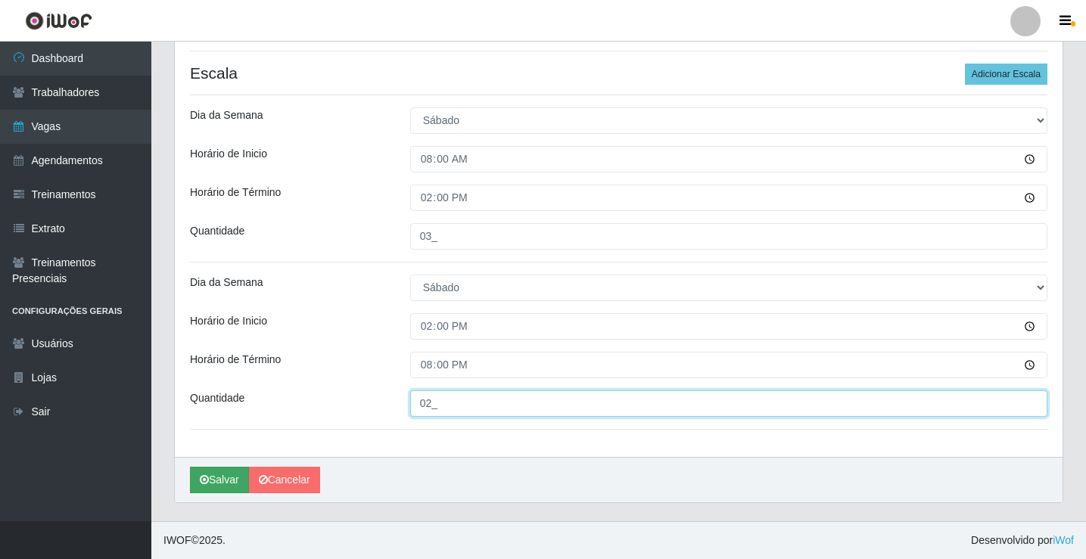
type input "02_"
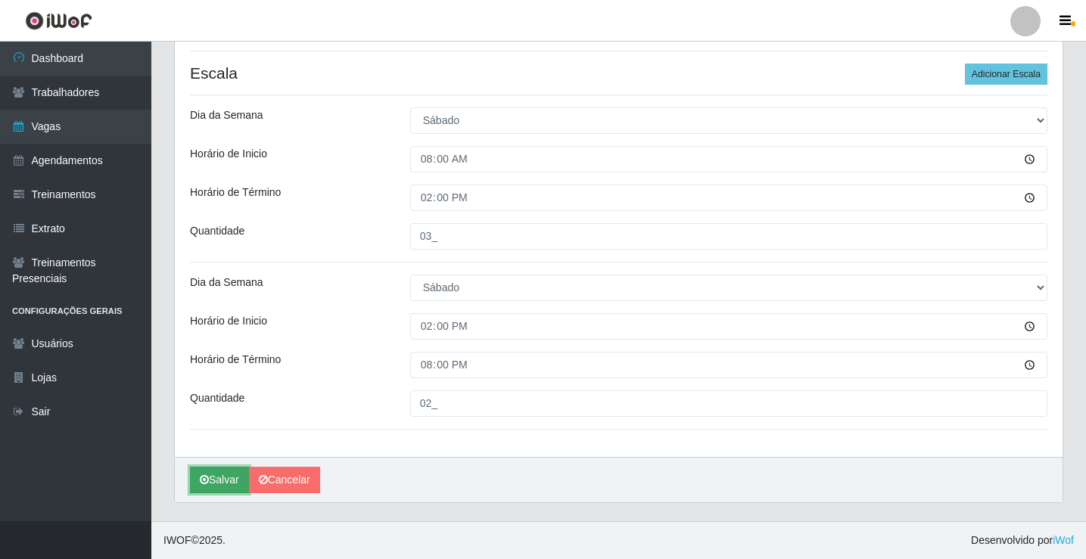
click at [237, 479] on button "Salvar" at bounding box center [219, 480] width 59 height 26
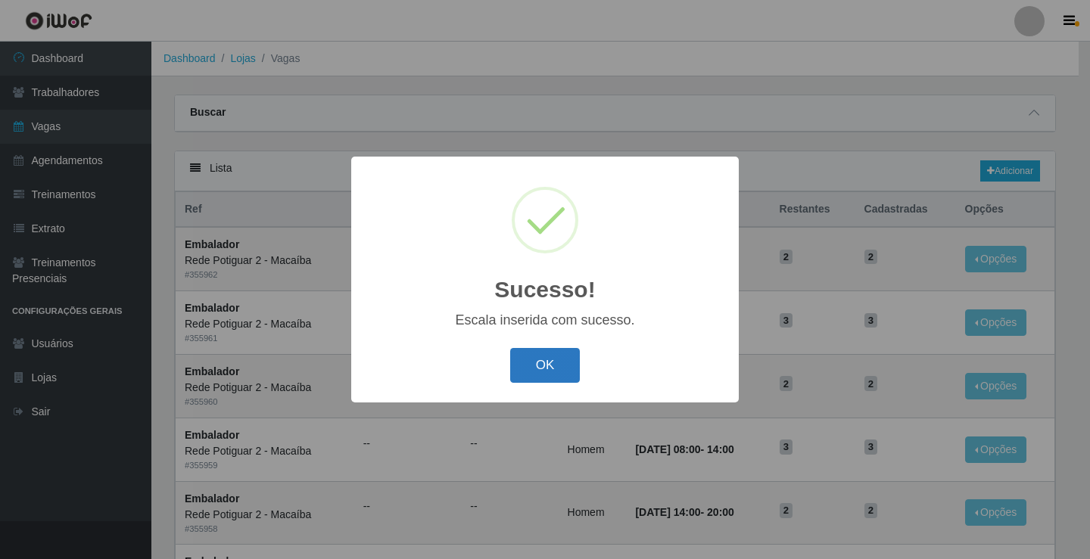
click at [542, 365] on button "OK" at bounding box center [545, 366] width 70 height 36
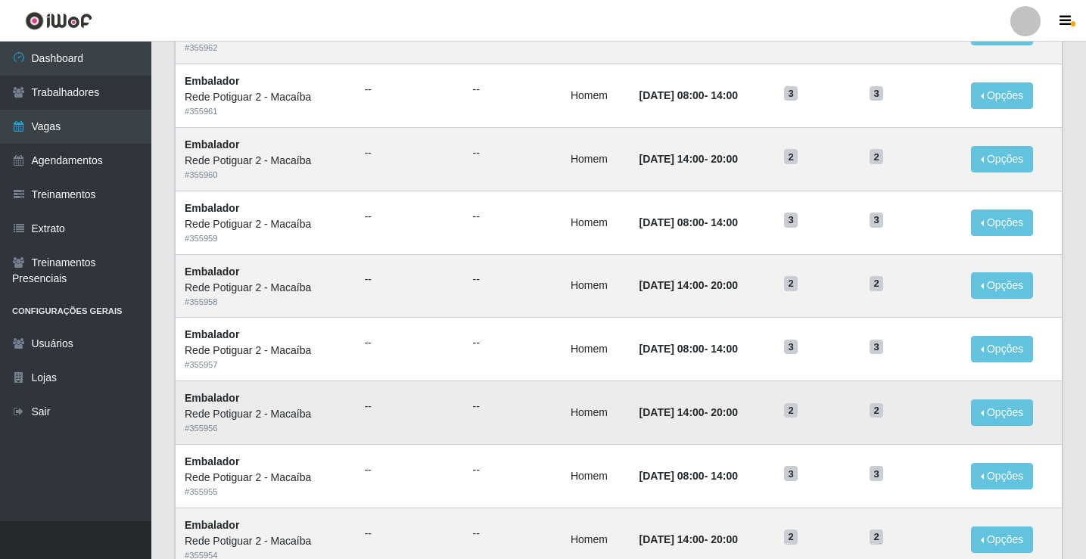
scroll to position [151, 0]
